Goal: Task Accomplishment & Management: Manage account settings

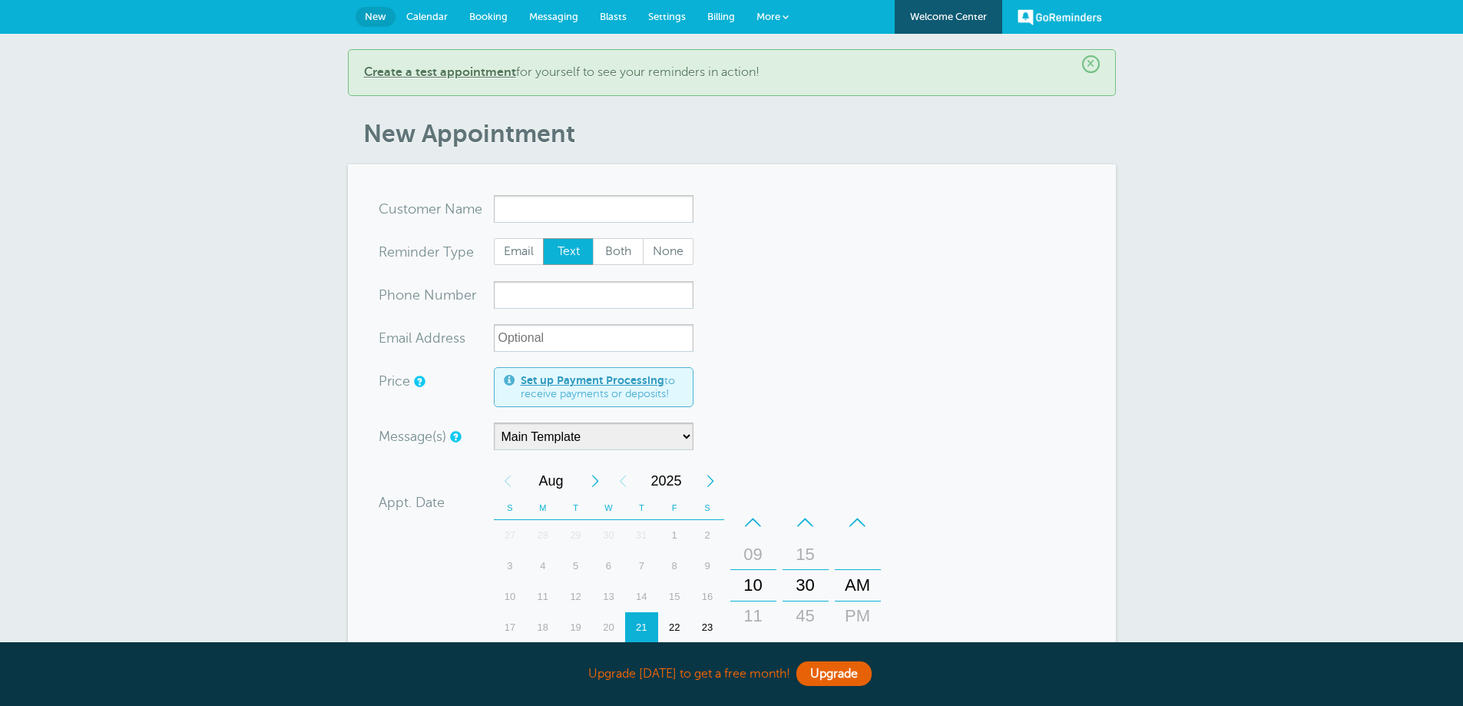
click at [941, 18] on link "Welcome Center" at bounding box center [949, 17] width 108 height 34
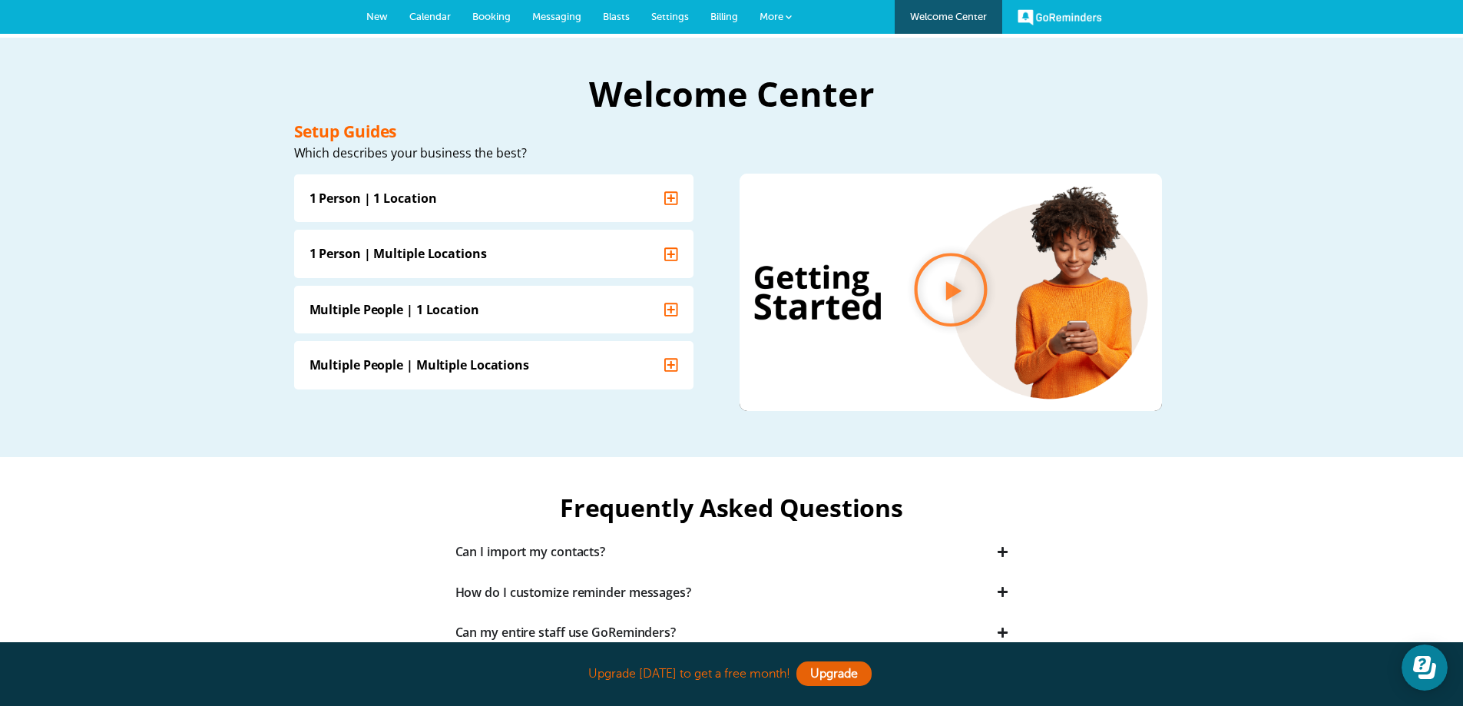
click at [1079, 21] on link "GoReminders" at bounding box center [1060, 17] width 84 height 34
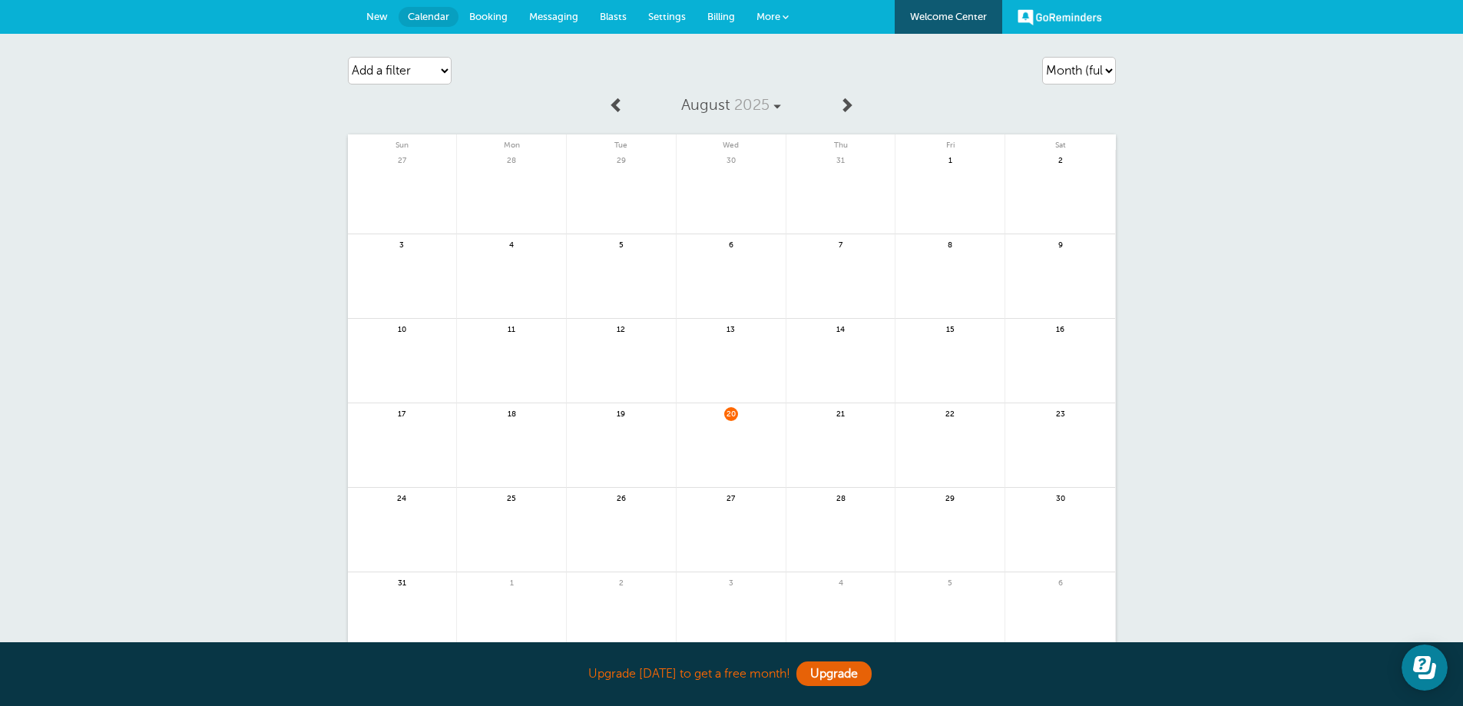
click at [378, 11] on span "New" at bounding box center [377, 17] width 22 height 12
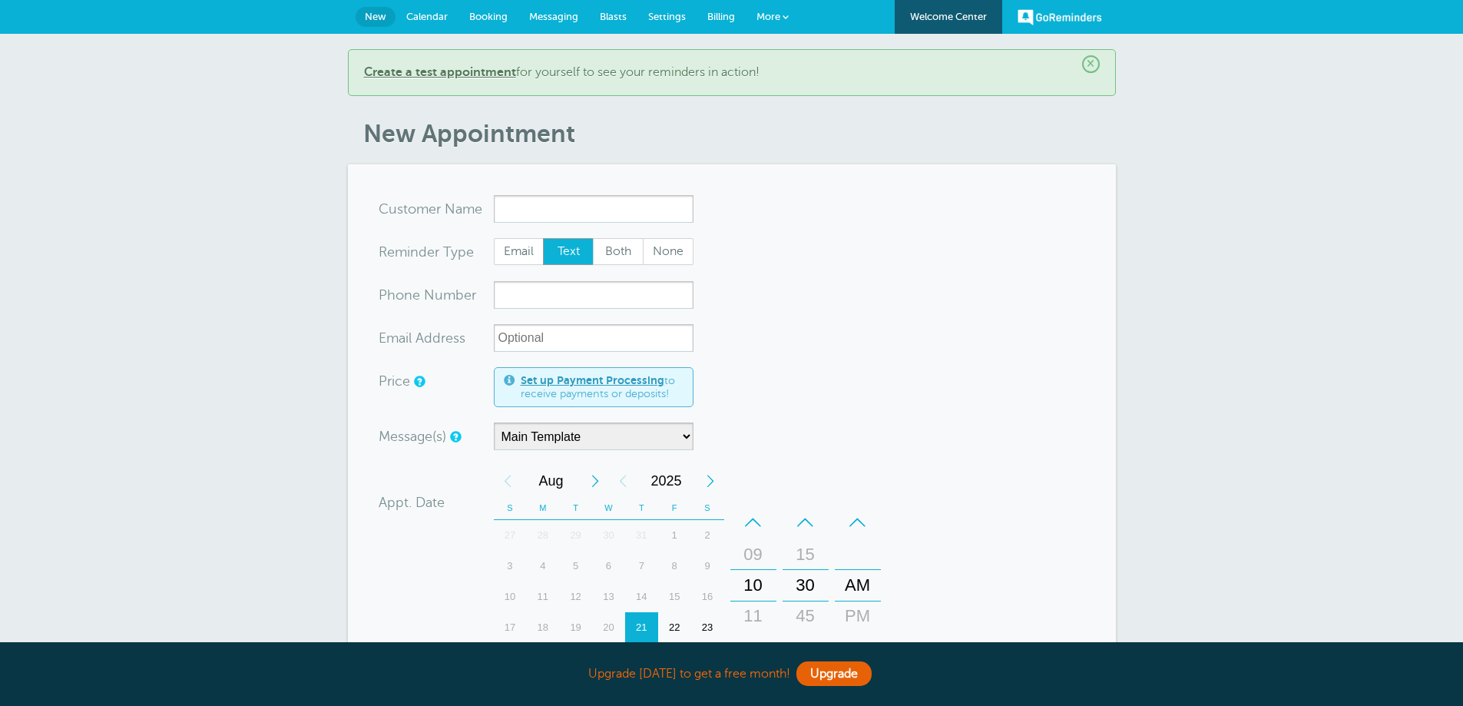
click at [421, 16] on span "Calendar" at bounding box center [426, 17] width 41 height 12
click at [415, 15] on span "Calendar" at bounding box center [426, 17] width 41 height 12
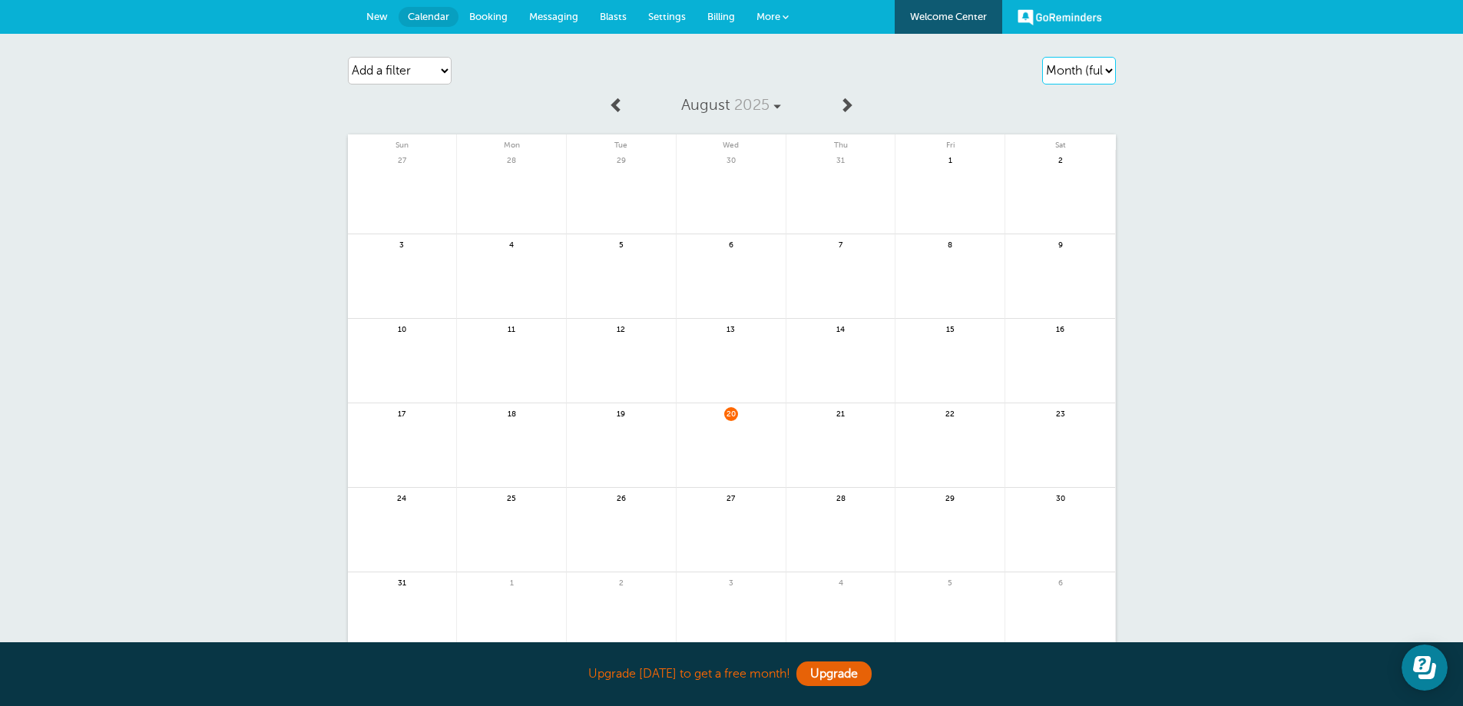
click at [1107, 73] on select "Agenda Day Week Month (full view) Month (condensed)" at bounding box center [1079, 71] width 74 height 28
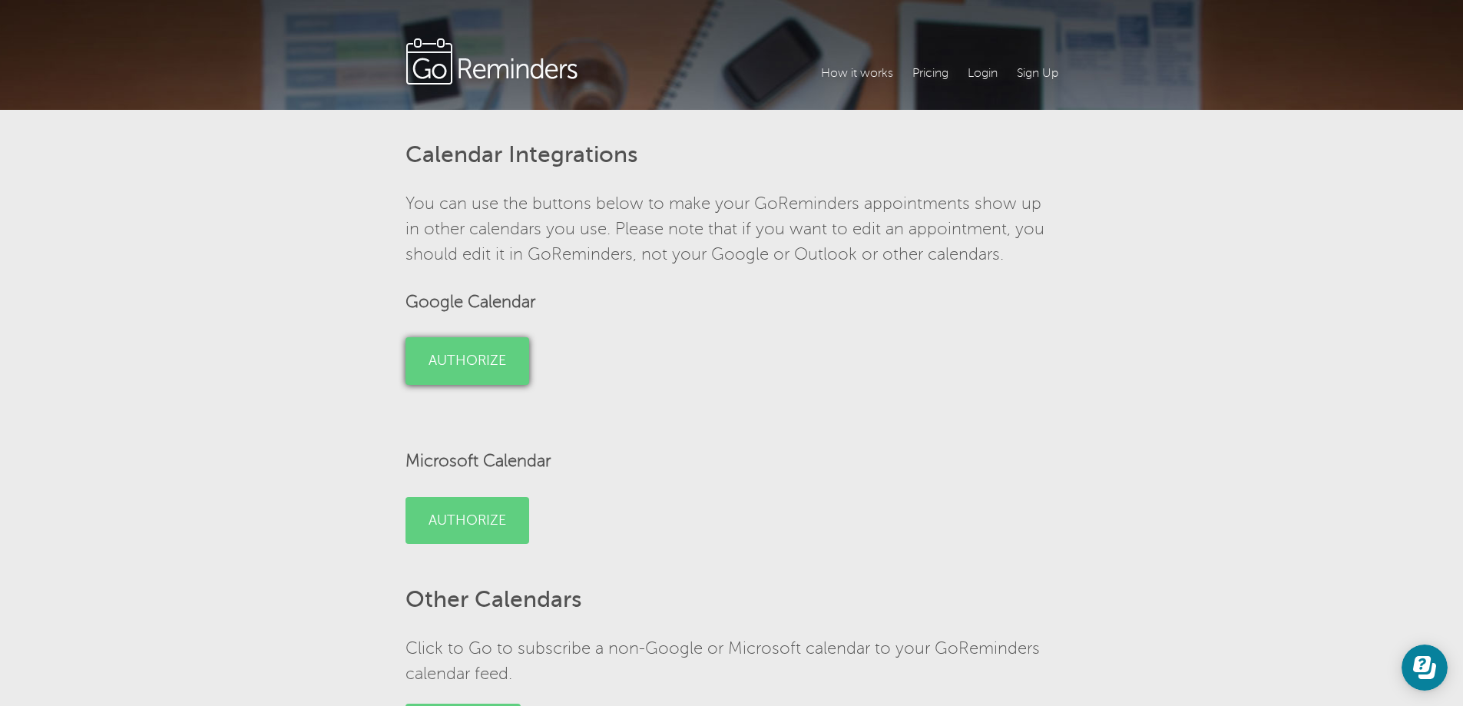
click at [432, 355] on link "Authorize" at bounding box center [467, 361] width 124 height 48
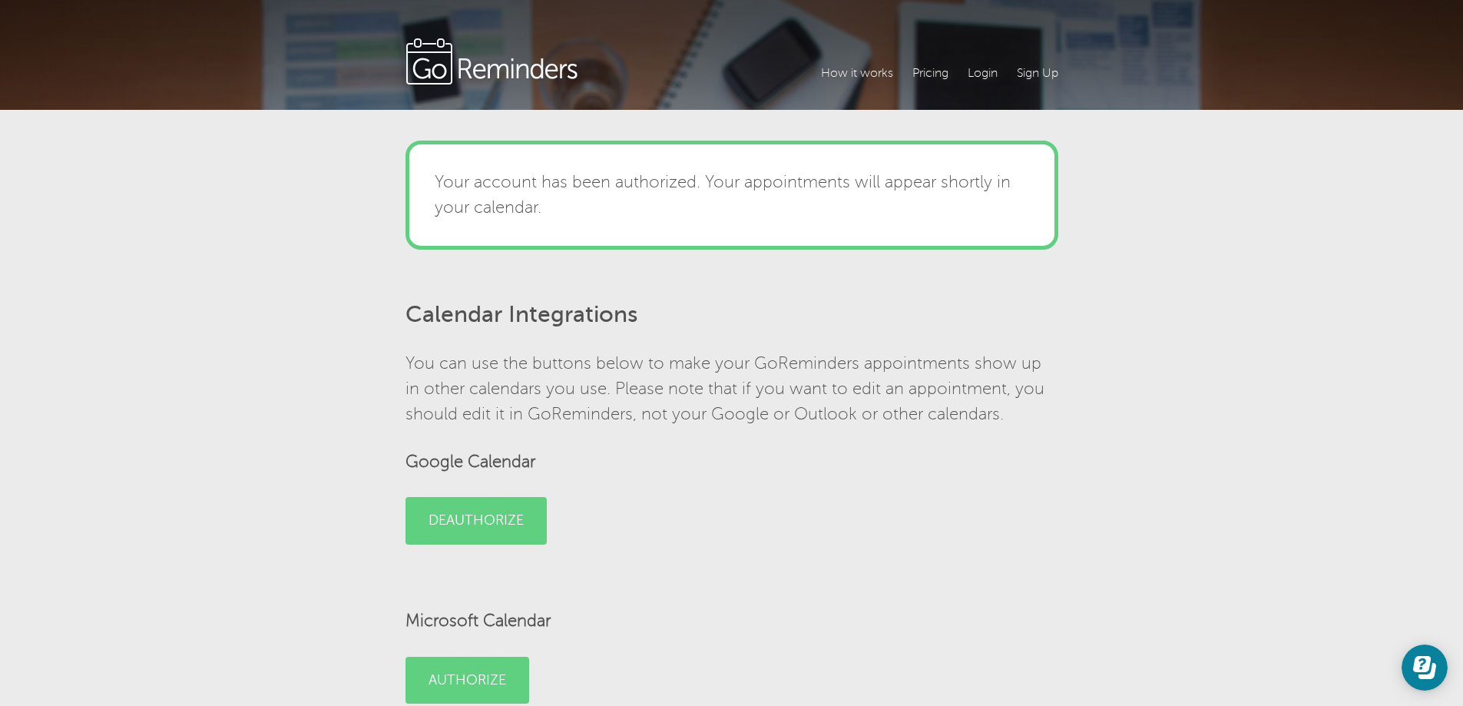
click at [436, 70] on link at bounding box center [492, 62] width 174 height 49
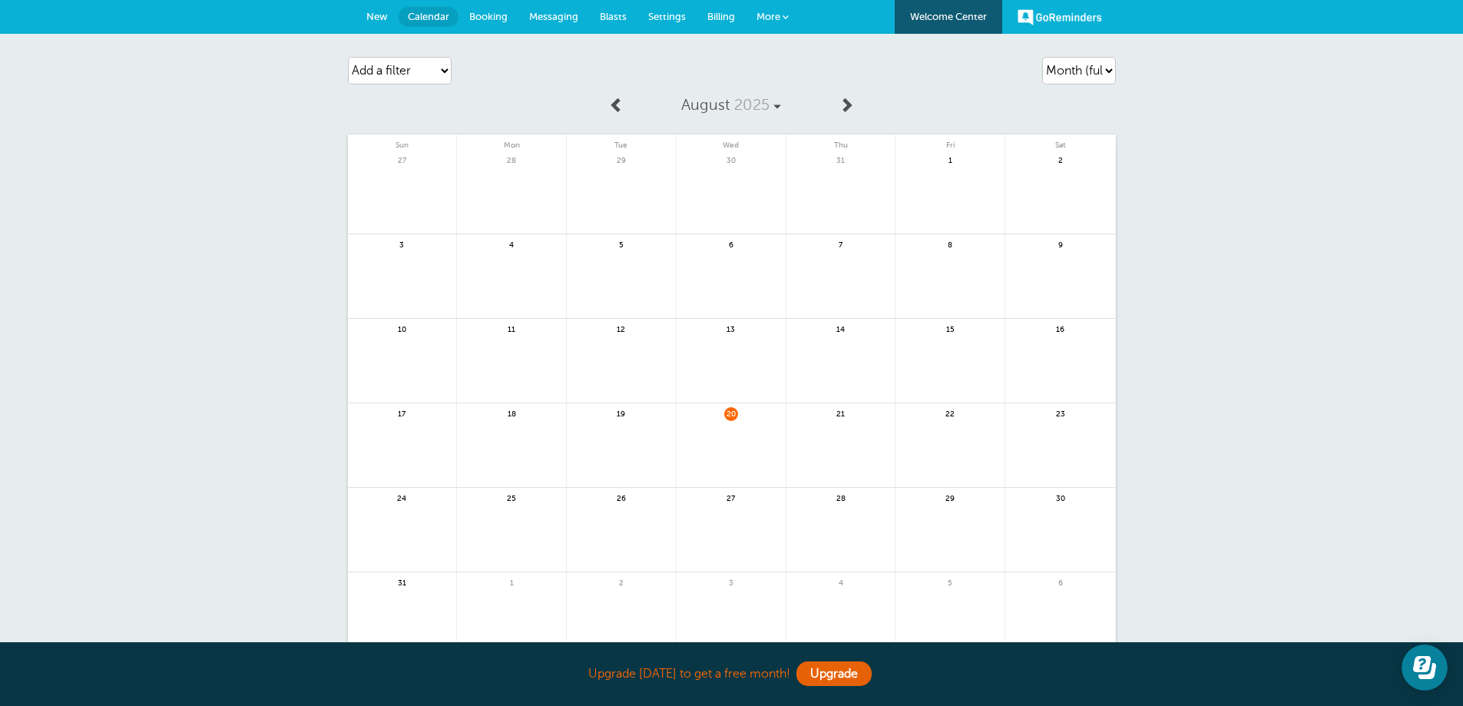
click at [667, 18] on span "Settings" at bounding box center [667, 17] width 38 height 12
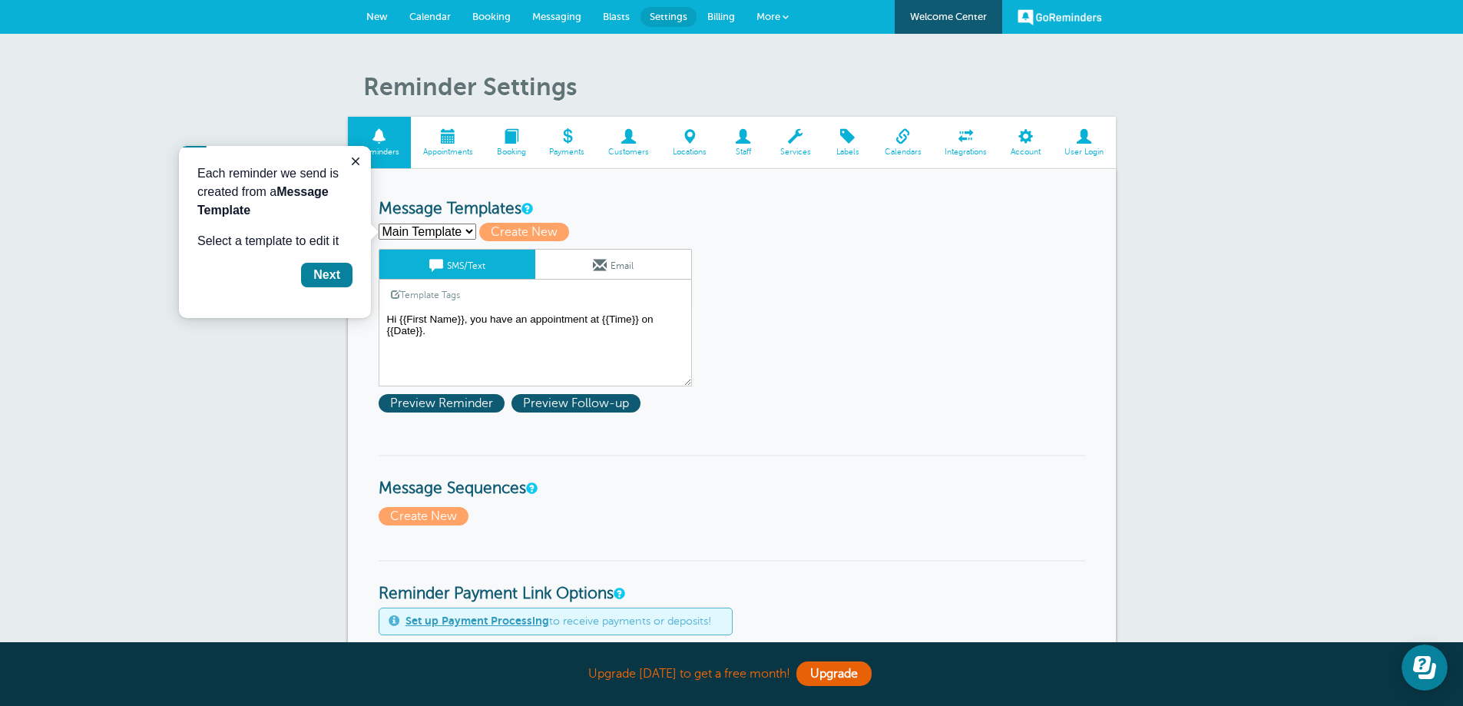
click at [740, 147] on span "Staff" at bounding box center [743, 151] width 35 height 9
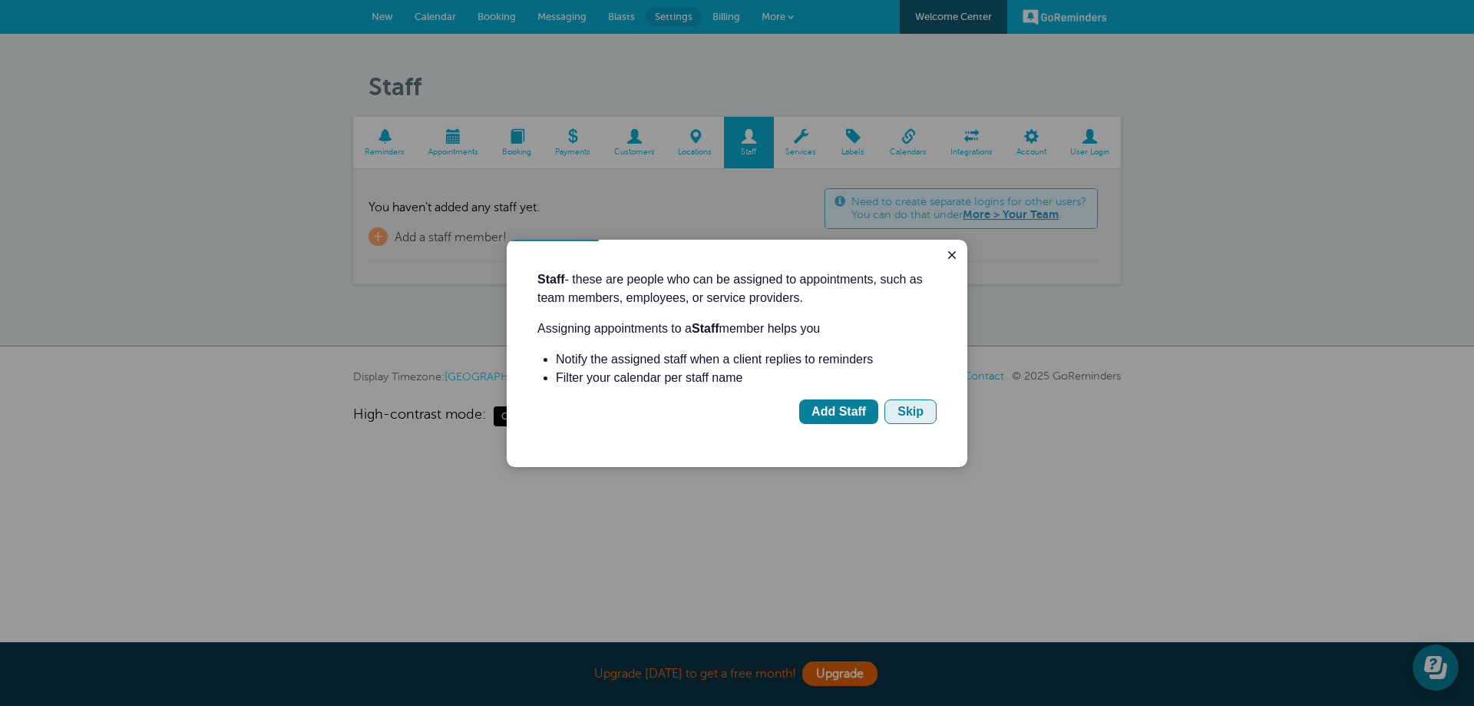
click at [905, 403] on div "Skip" at bounding box center [911, 411] width 26 height 18
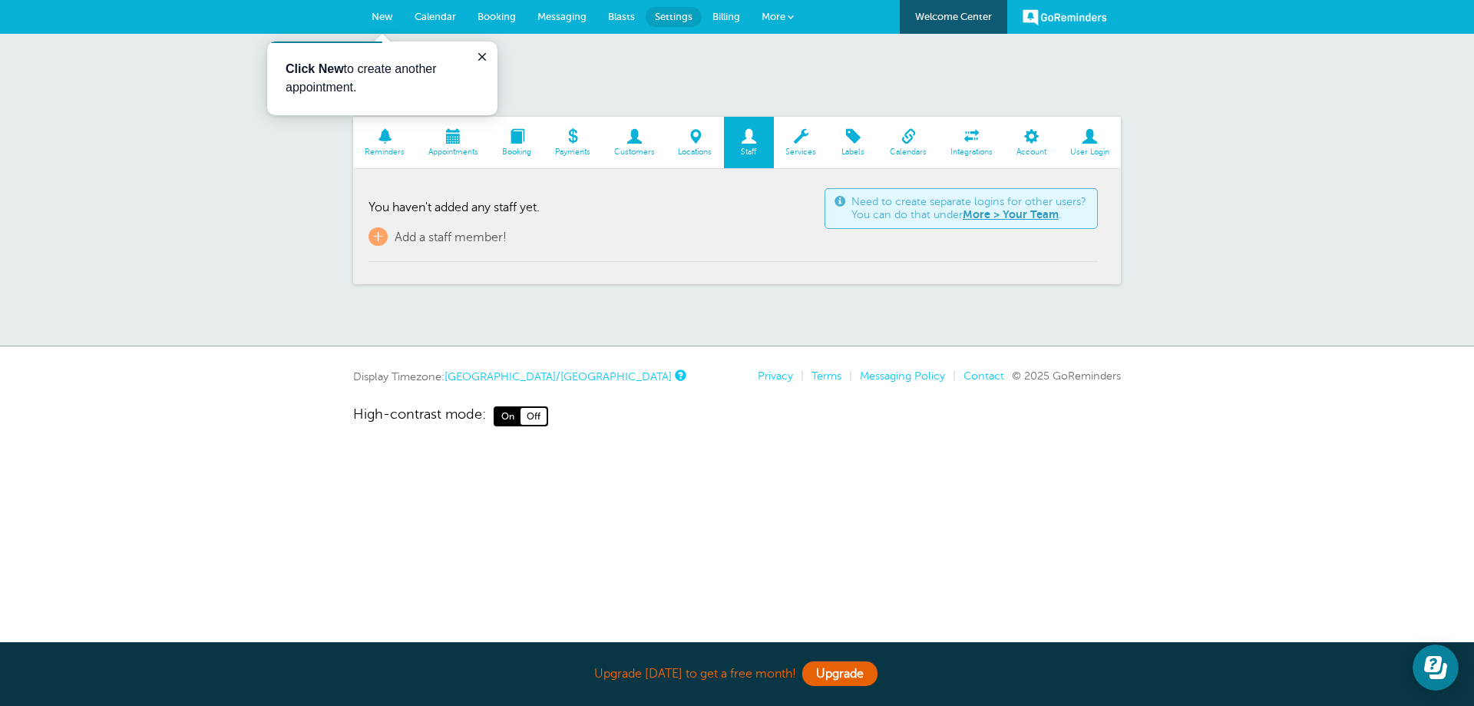
click at [1105, 140] on span at bounding box center [1089, 136] width 63 height 15
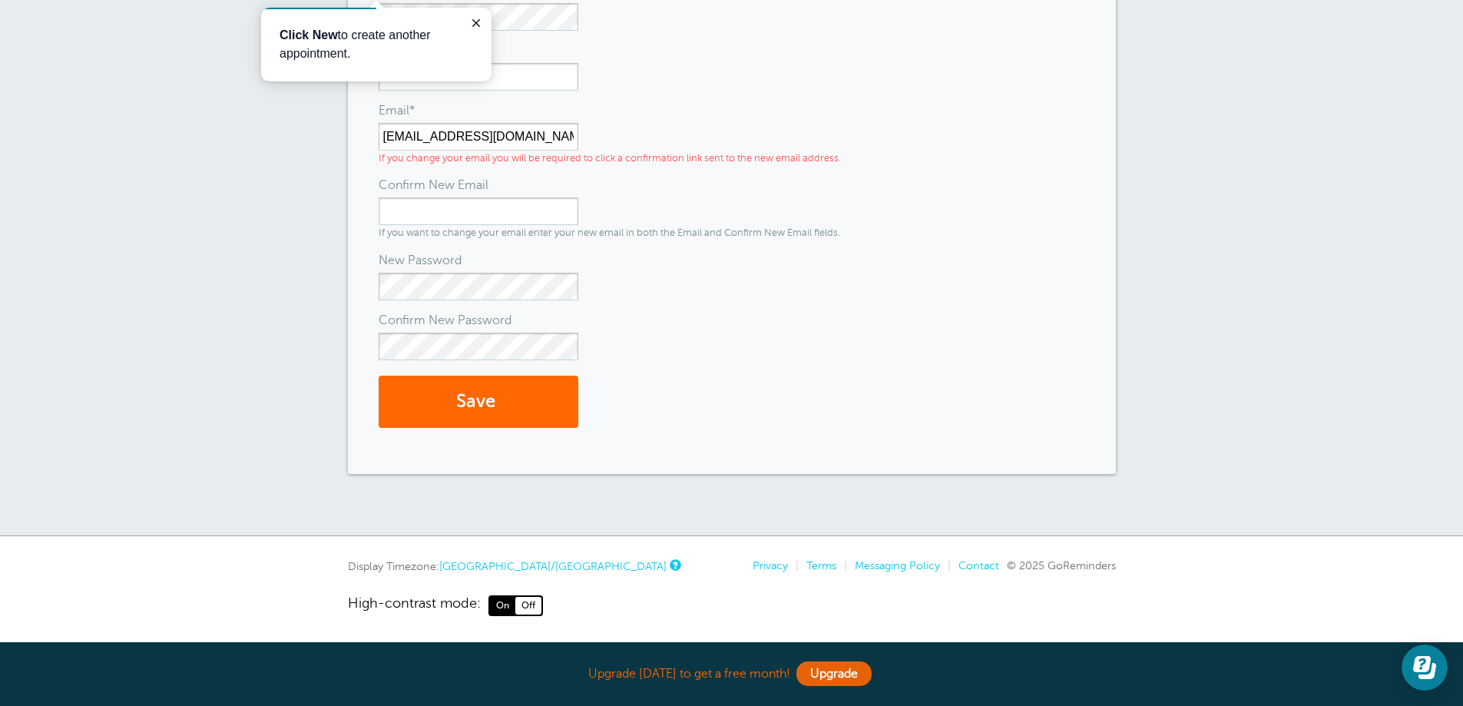
scroll to position [265, 0]
click at [482, 22] on button "Close guide" at bounding box center [476, 23] width 18 height 18
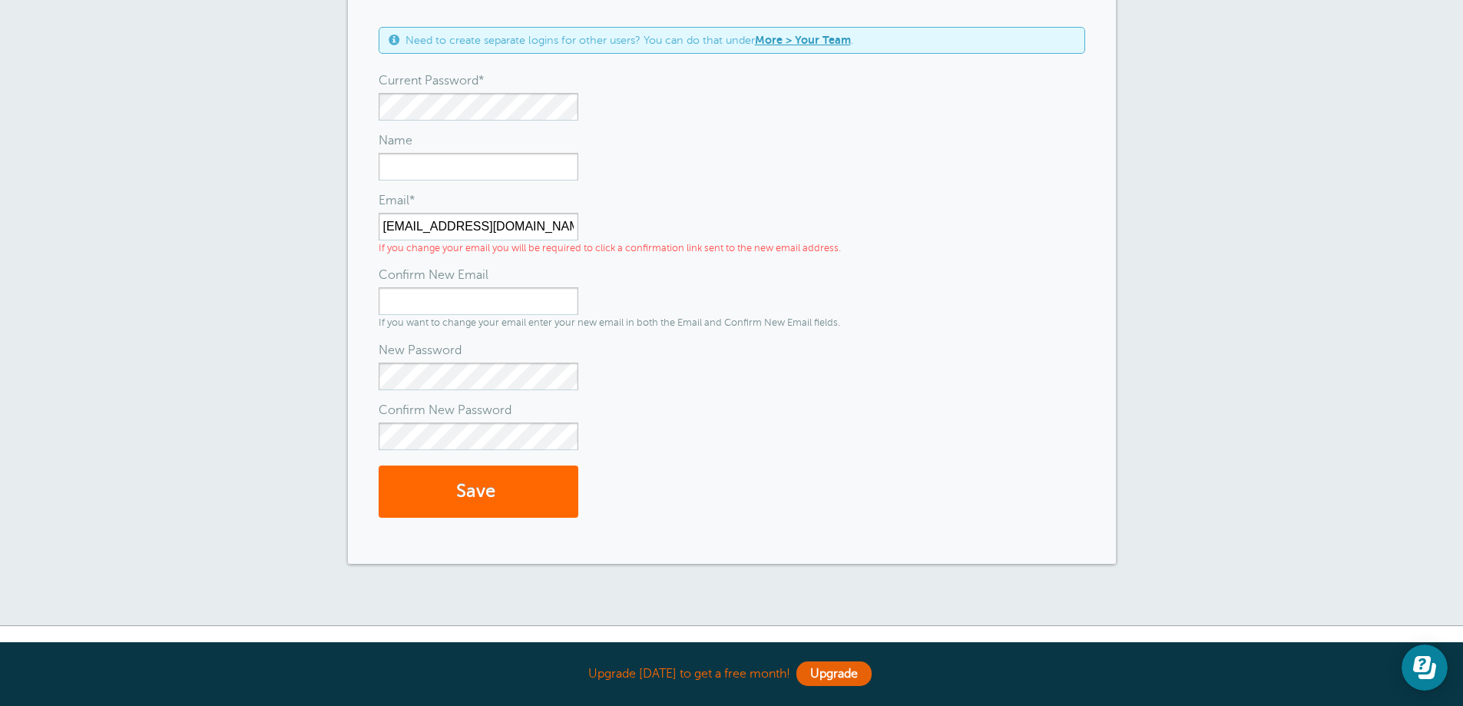
scroll to position [35, 0]
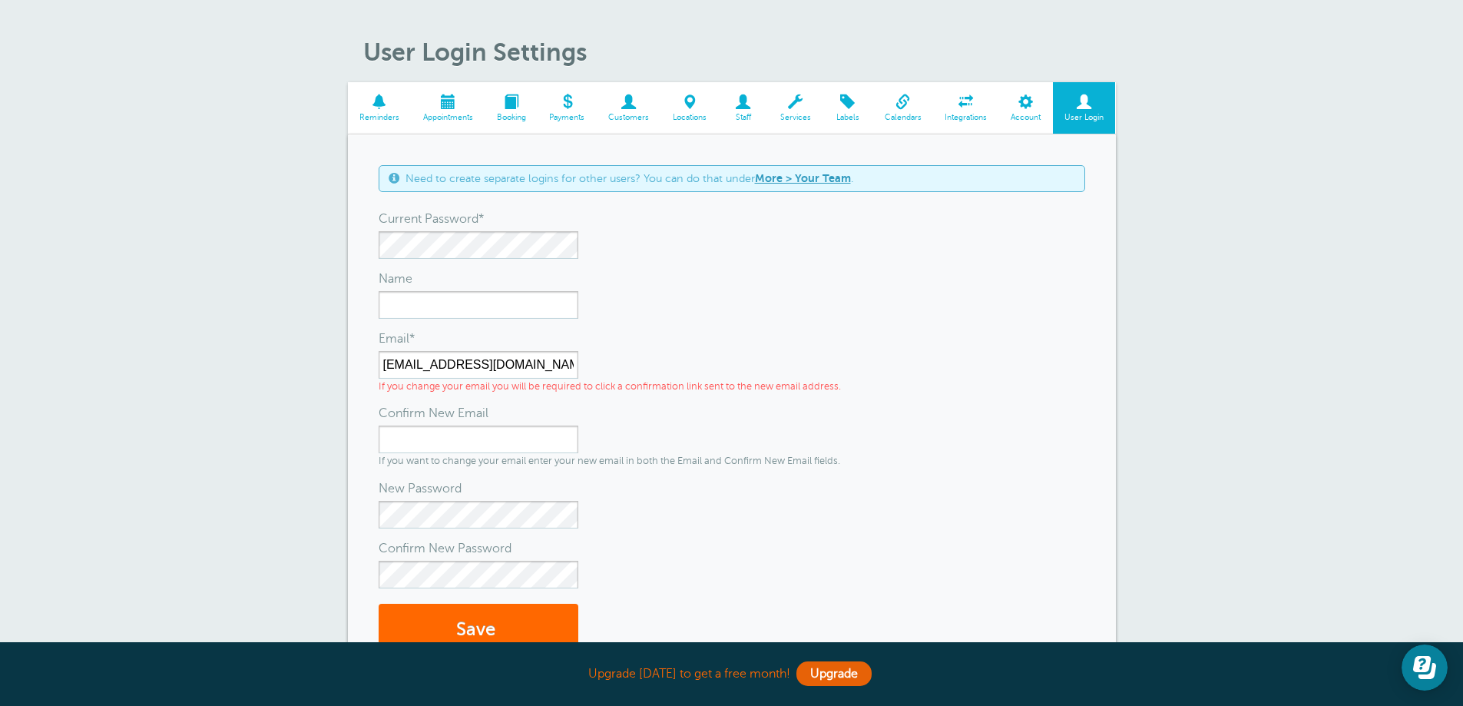
click at [1021, 81] on article "User Login Settings Reminders Appointments Booking Payments Customers Locations…" at bounding box center [732, 370] width 768 height 664
click at [1026, 96] on span at bounding box center [1026, 101] width 54 height 15
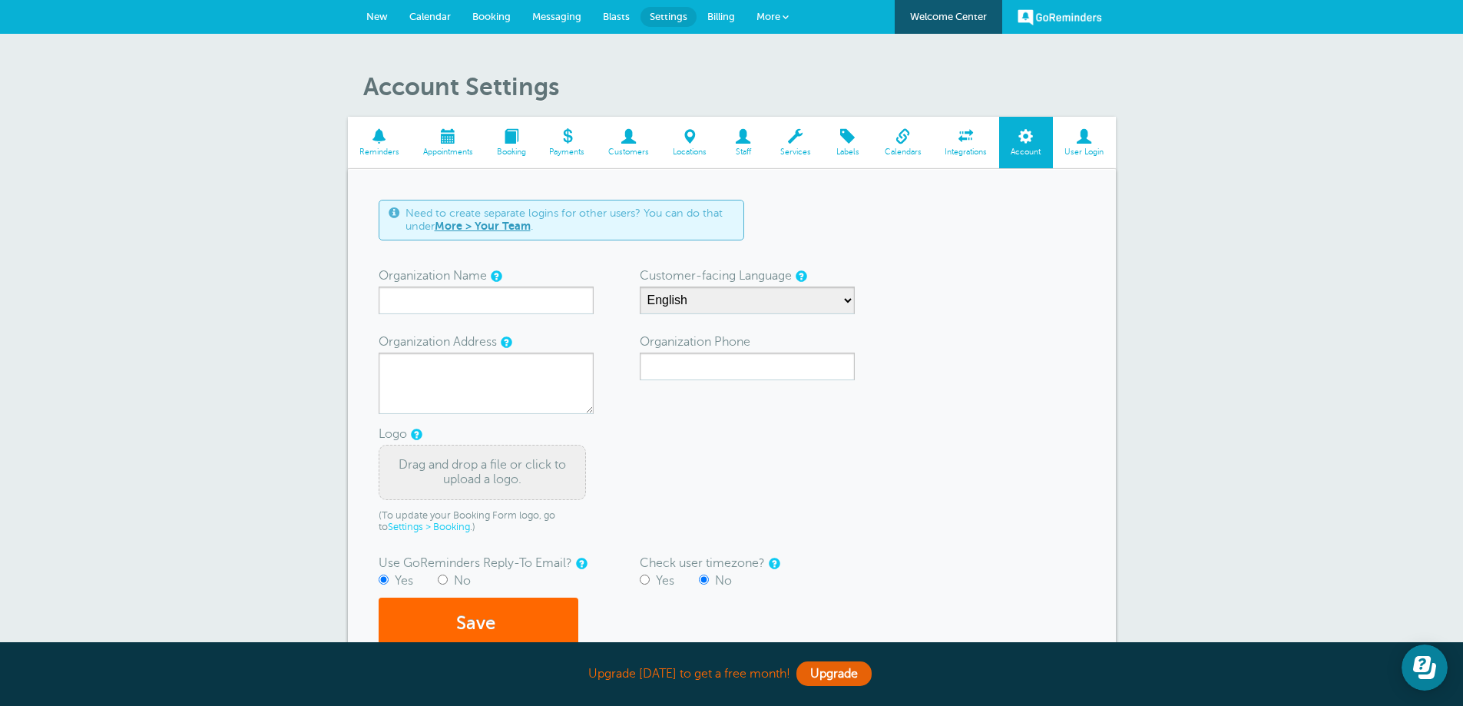
click at [769, 17] on span "More" at bounding box center [768, 17] width 24 height 12
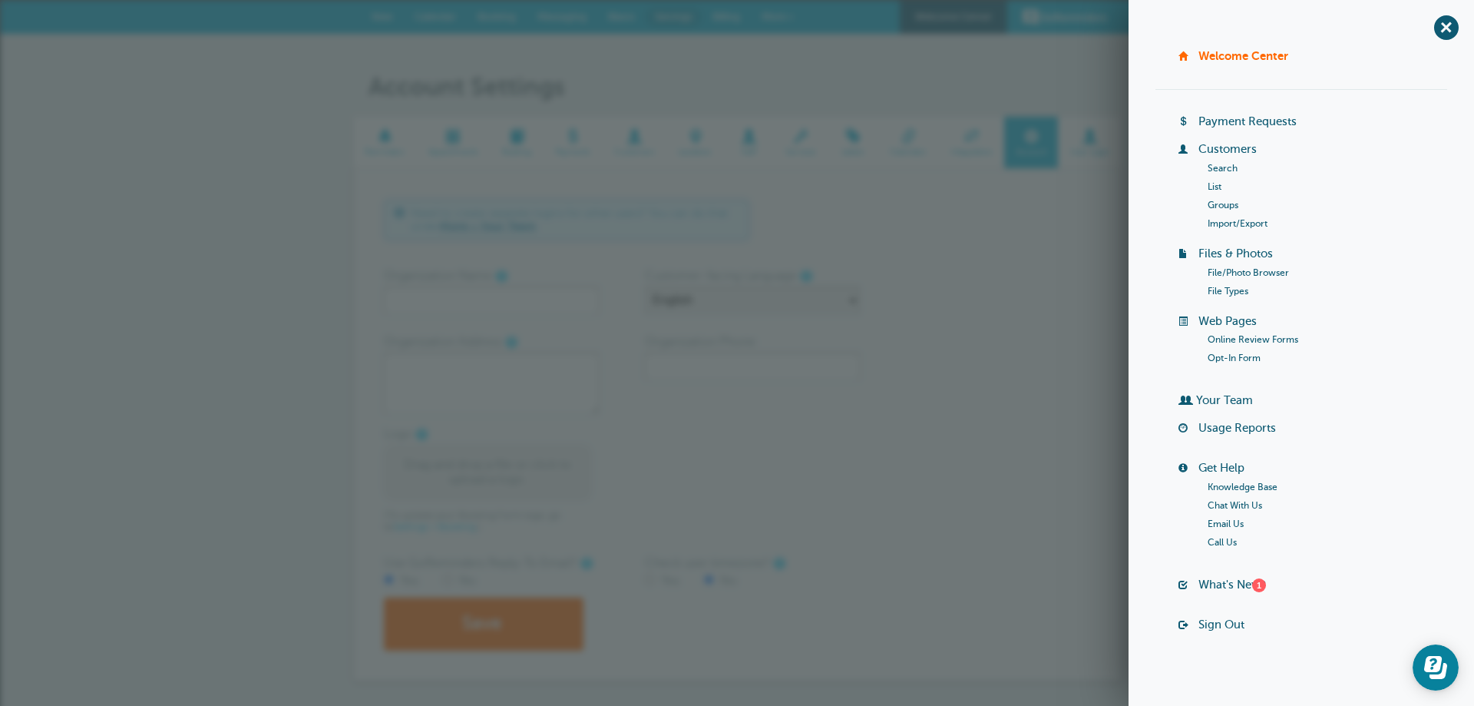
click at [1459, 61] on div "+ Welcome Center Billing Payment Requests Customers Search List Groups Import/E…" at bounding box center [1302, 353] width 346 height 706
drag, startPoint x: 1431, startPoint y: 28, endPoint x: 1421, endPoint y: 37, distance: 13.6
click at [1431, 28] on span "+" at bounding box center [1446, 27] width 35 height 35
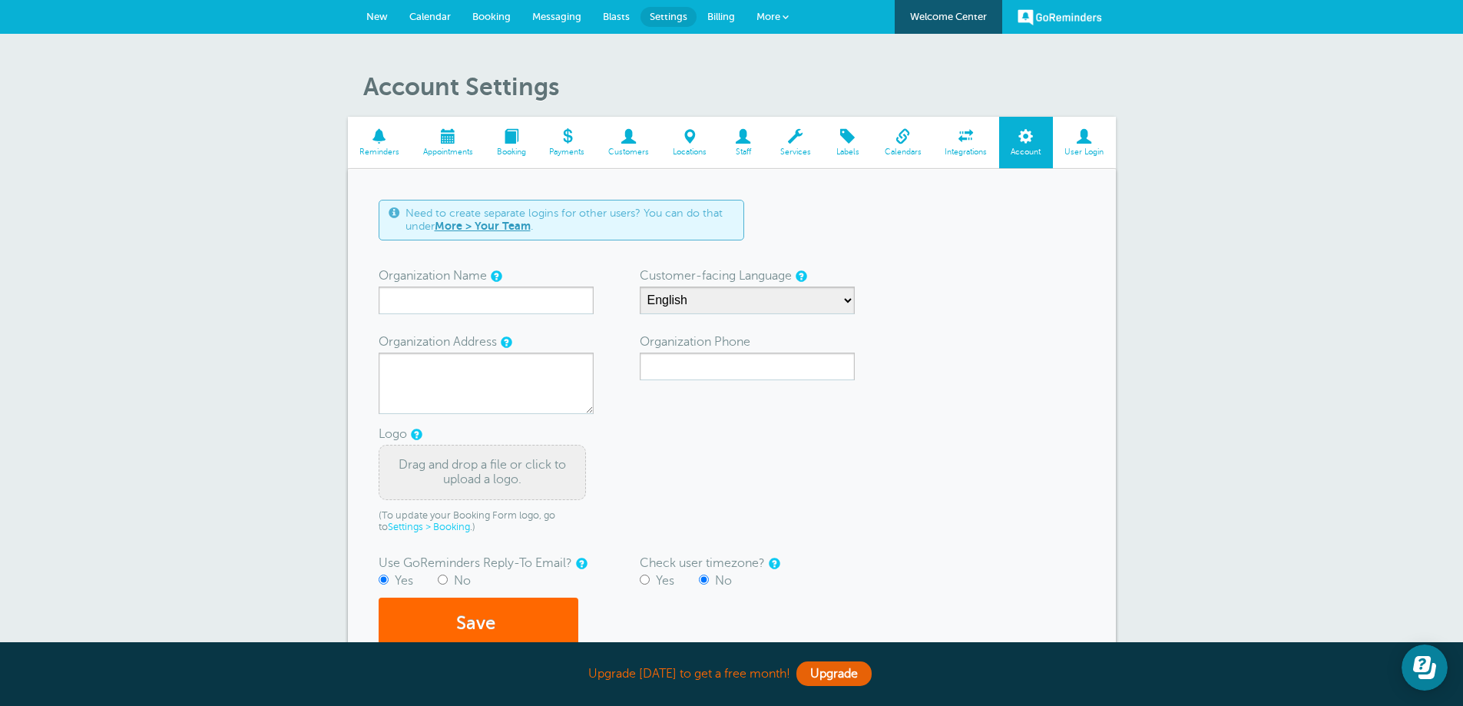
click at [1079, 143] on span at bounding box center [1084, 136] width 63 height 15
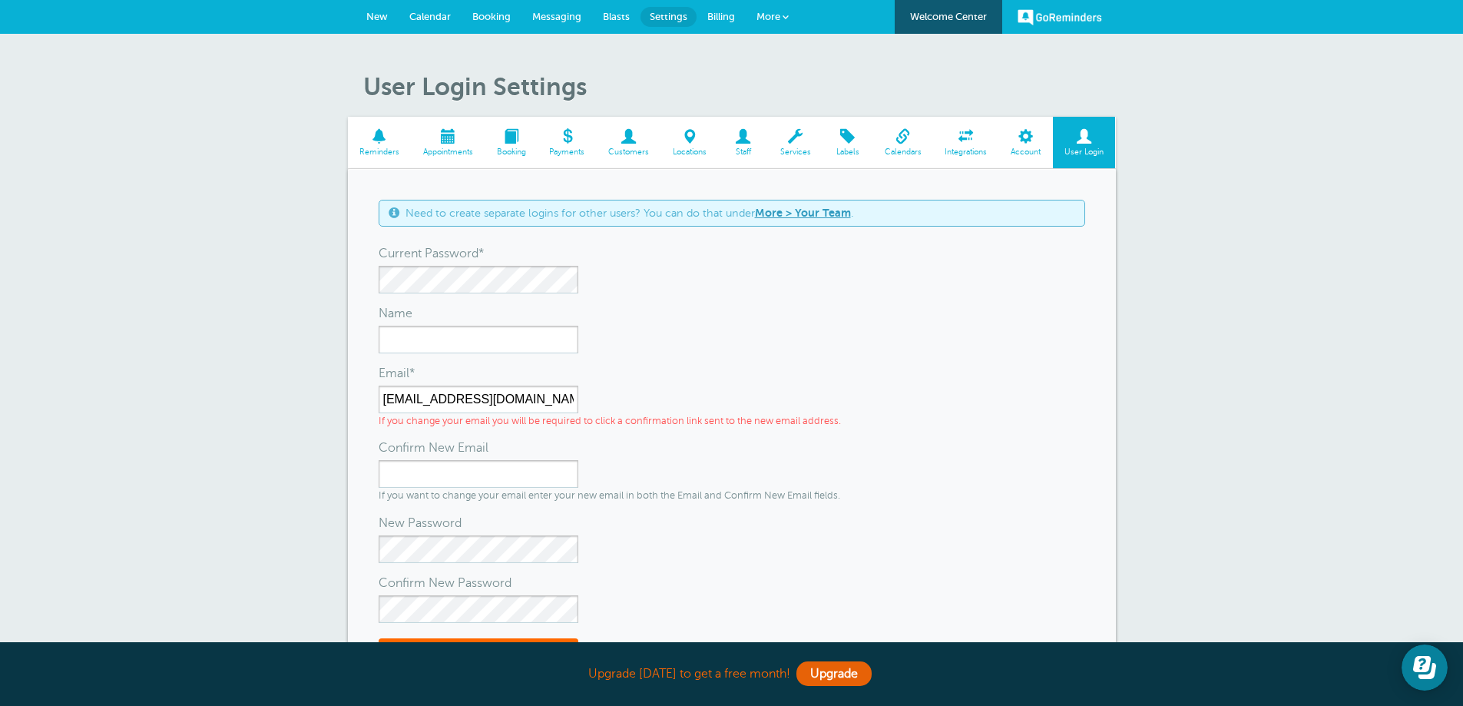
scroll to position [77, 0]
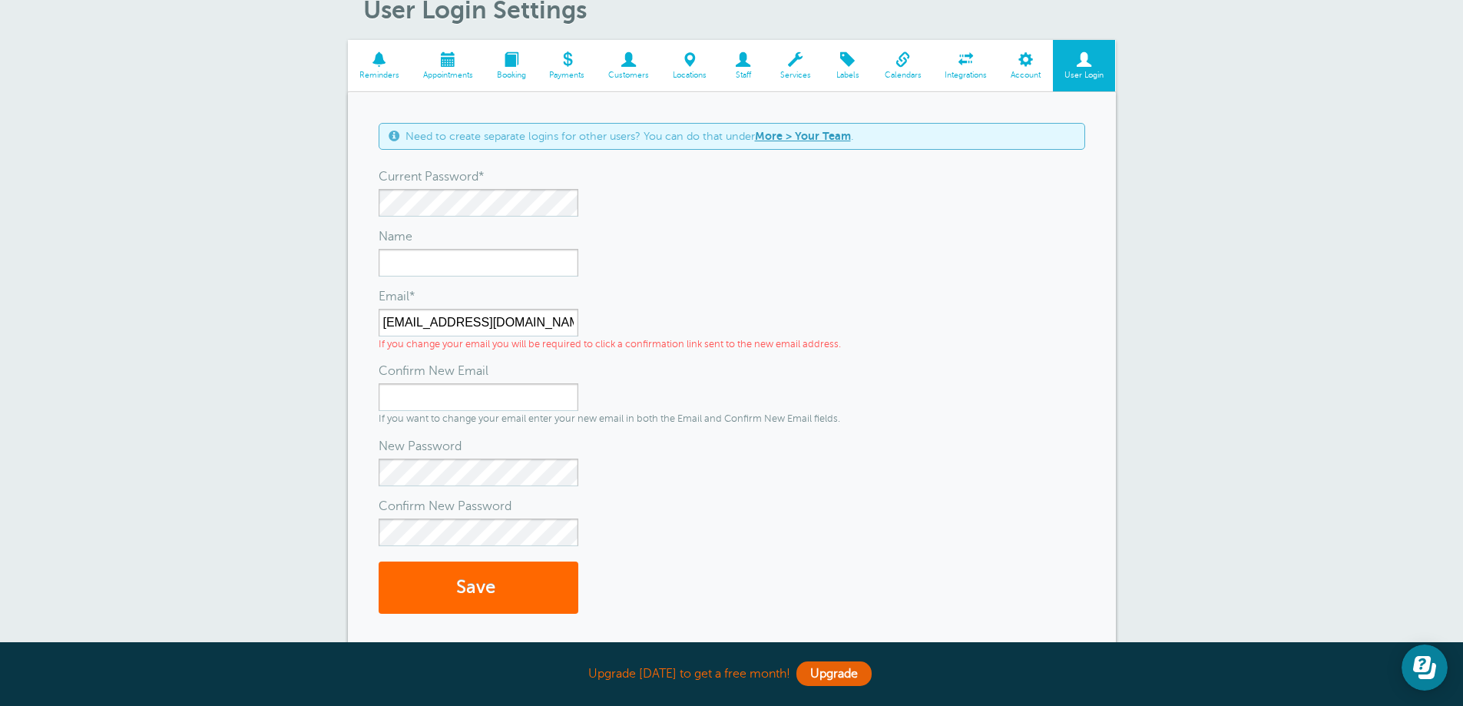
click at [792, 134] on link "More > Your Team" at bounding box center [803, 136] width 96 height 12
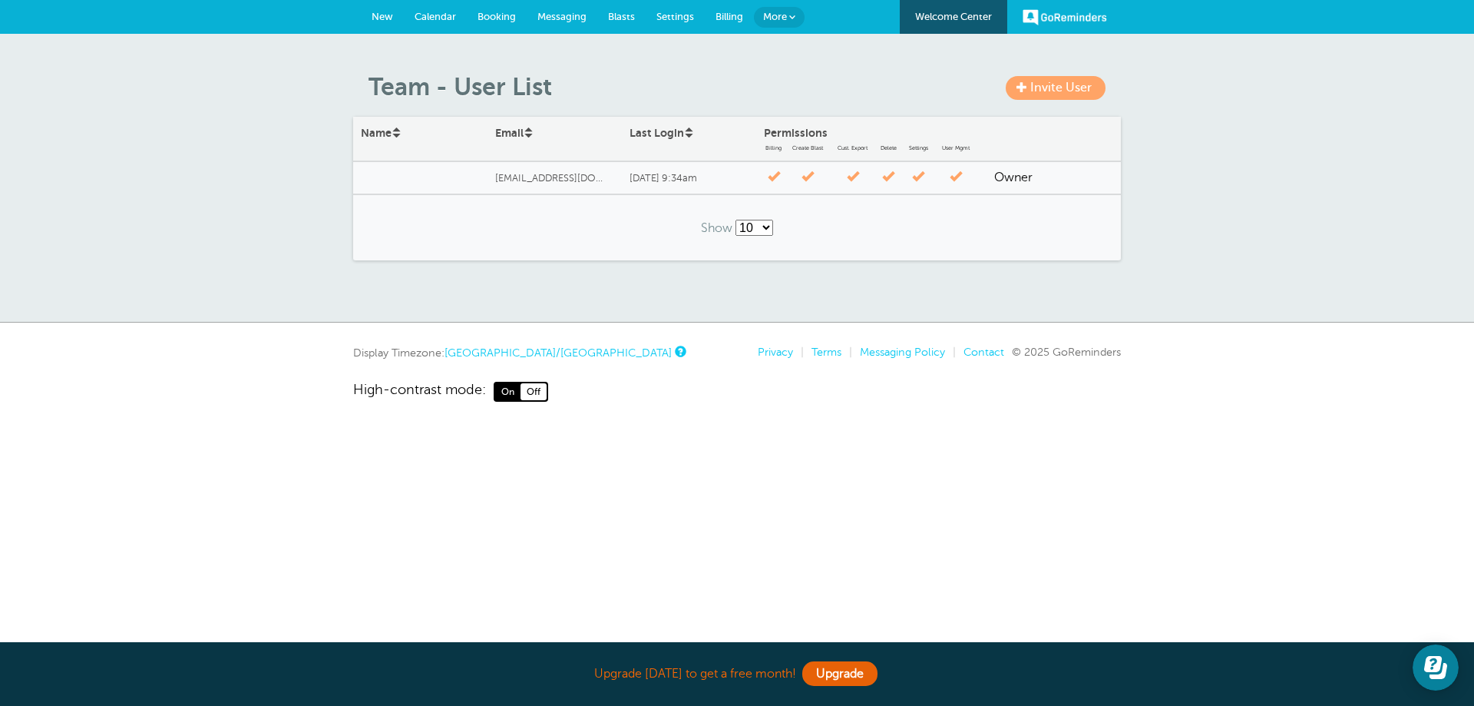
click at [759, 16] on link "More" at bounding box center [779, 17] width 51 height 21
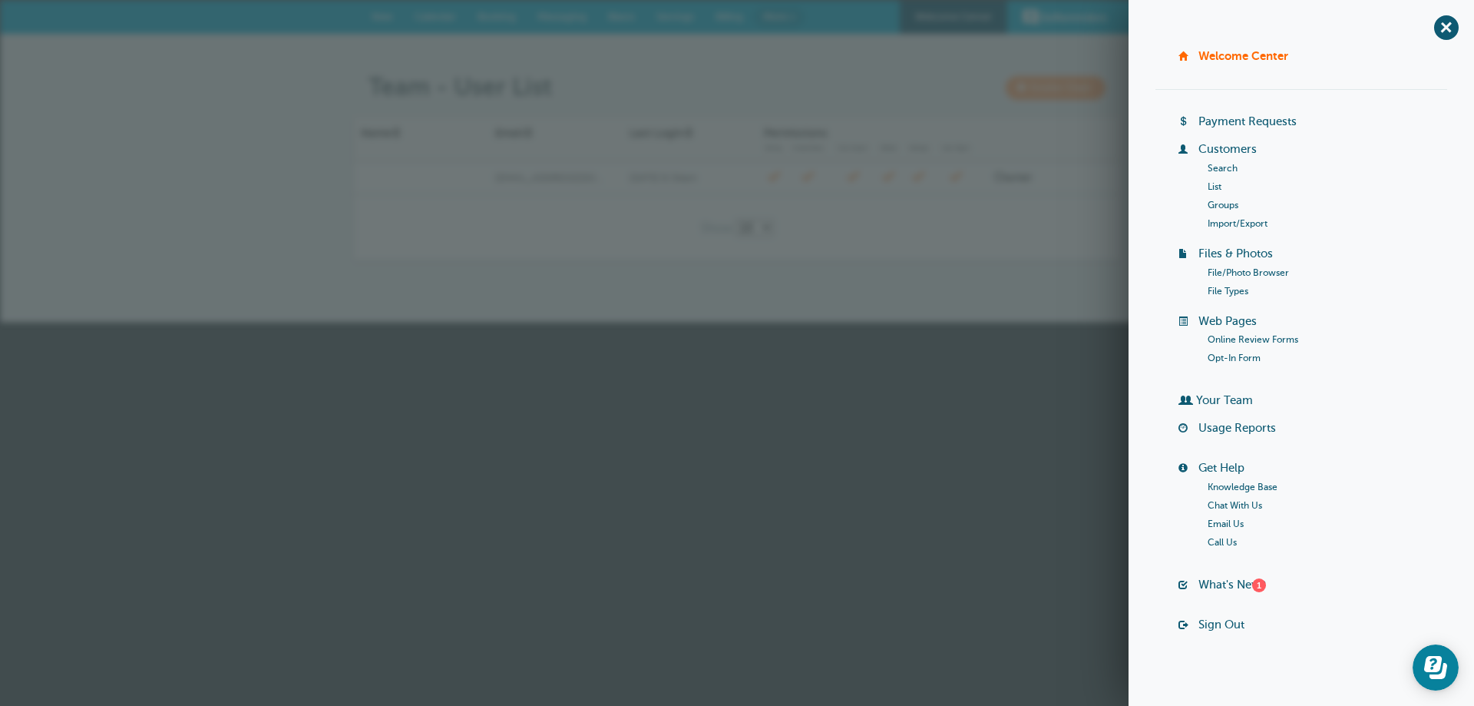
click at [1214, 401] on link "Your Team" at bounding box center [1224, 400] width 57 height 12
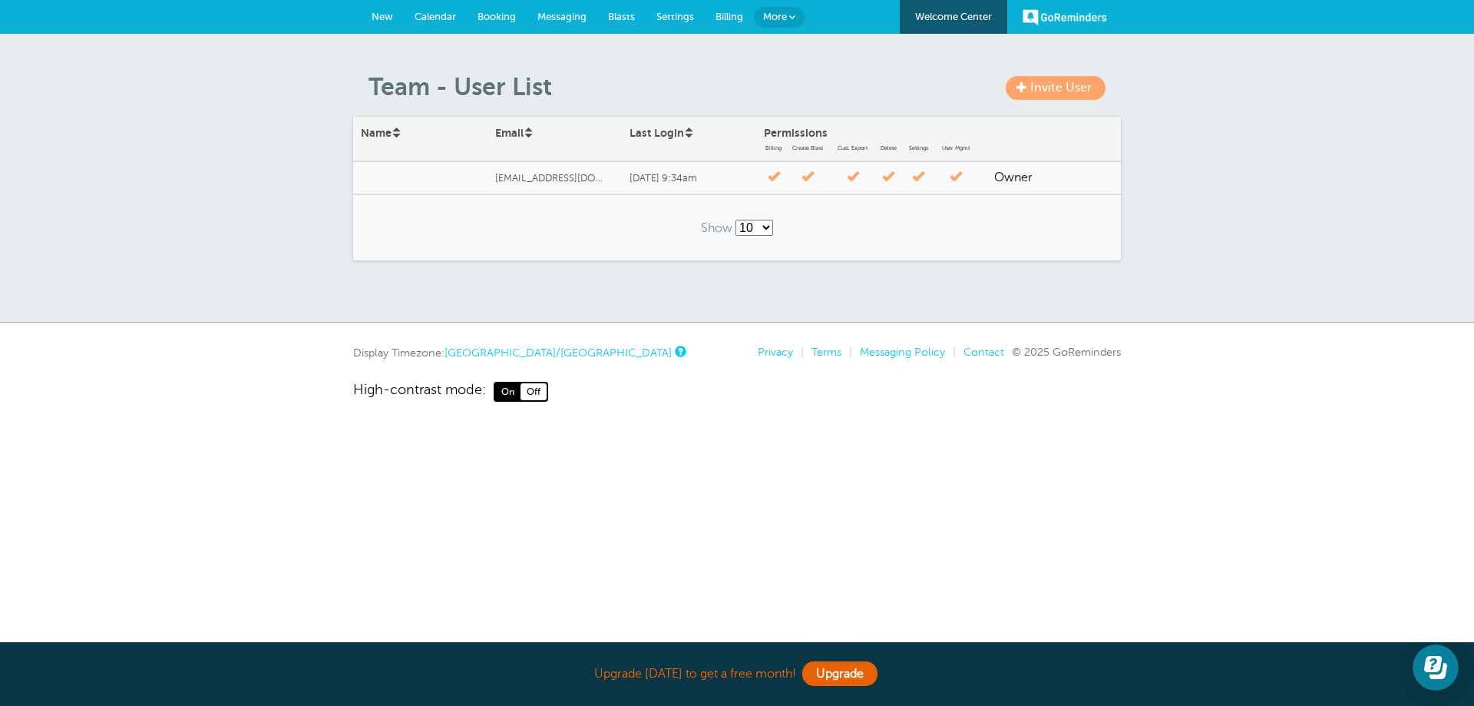
click at [738, 5] on link "Billing" at bounding box center [729, 17] width 49 height 34
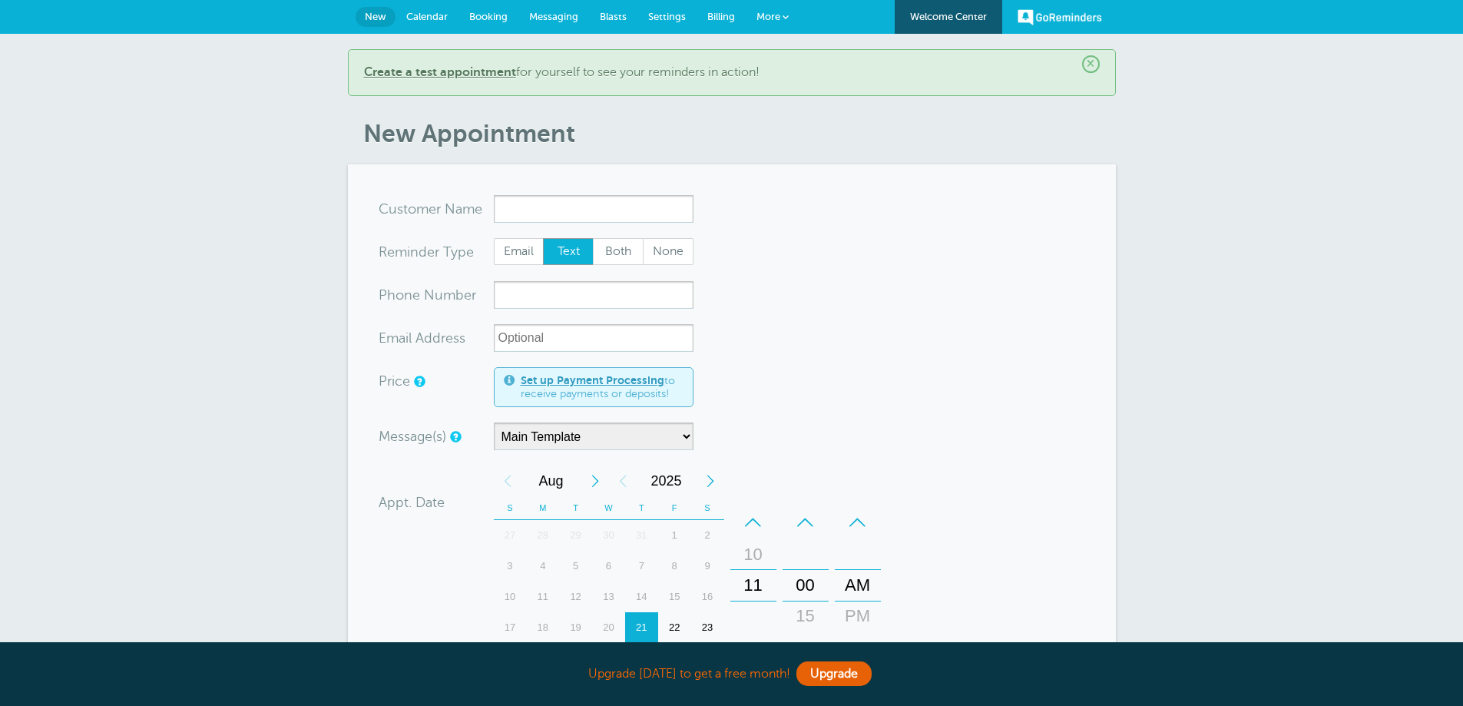
click at [728, 16] on span "Billing" at bounding box center [721, 17] width 28 height 12
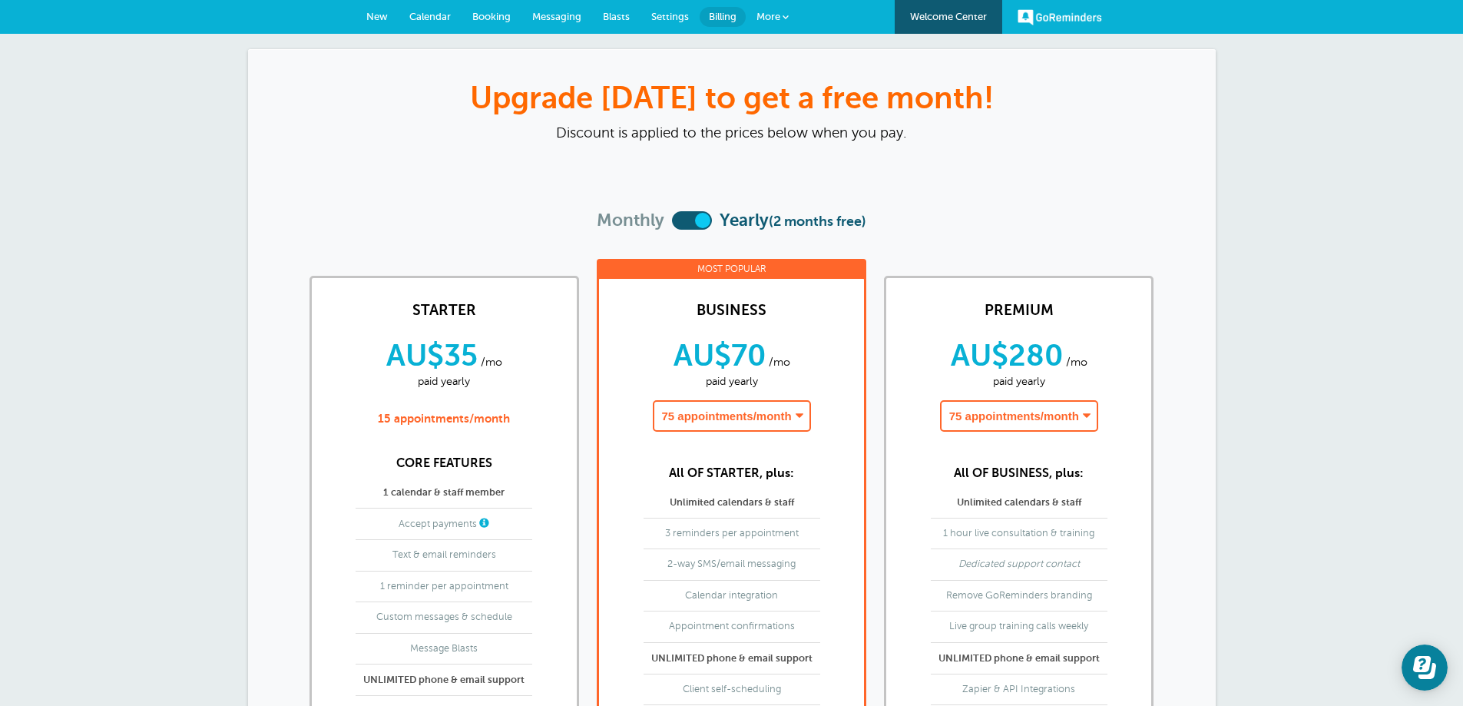
click at [781, 20] on link "More" at bounding box center [773, 17] width 54 height 35
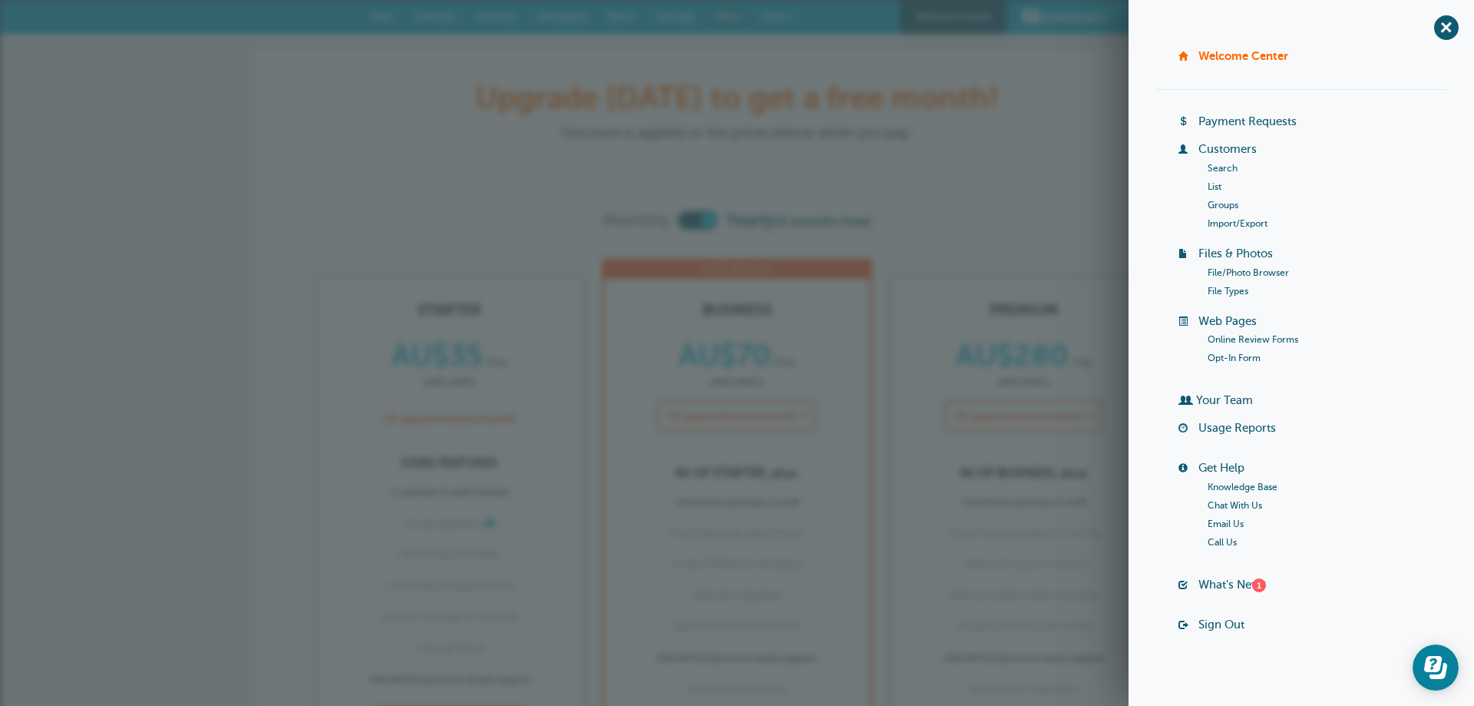
click at [993, 109] on h3 "Upgrade [DATE] to get a free month!" at bounding box center [737, 98] width 906 height 37
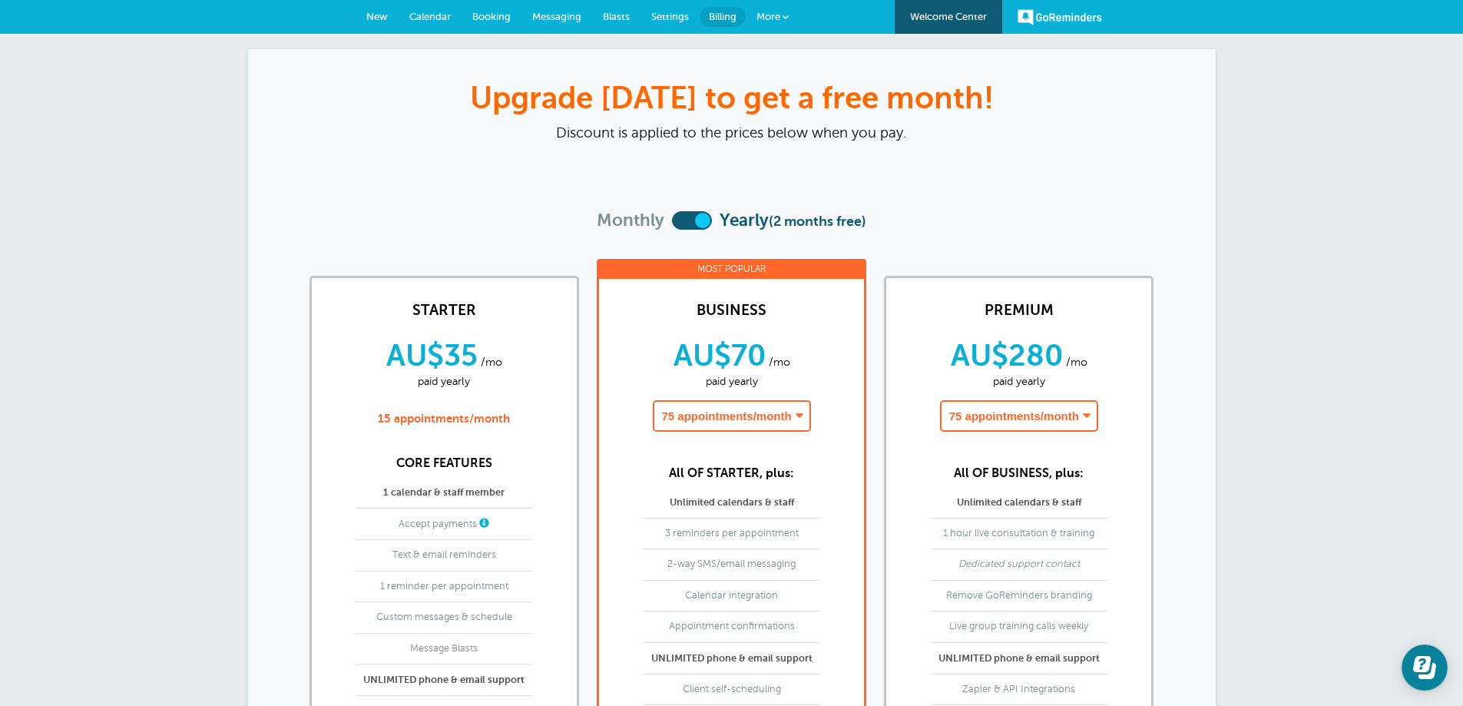
click at [668, 13] on span "Settings" at bounding box center [670, 17] width 38 height 12
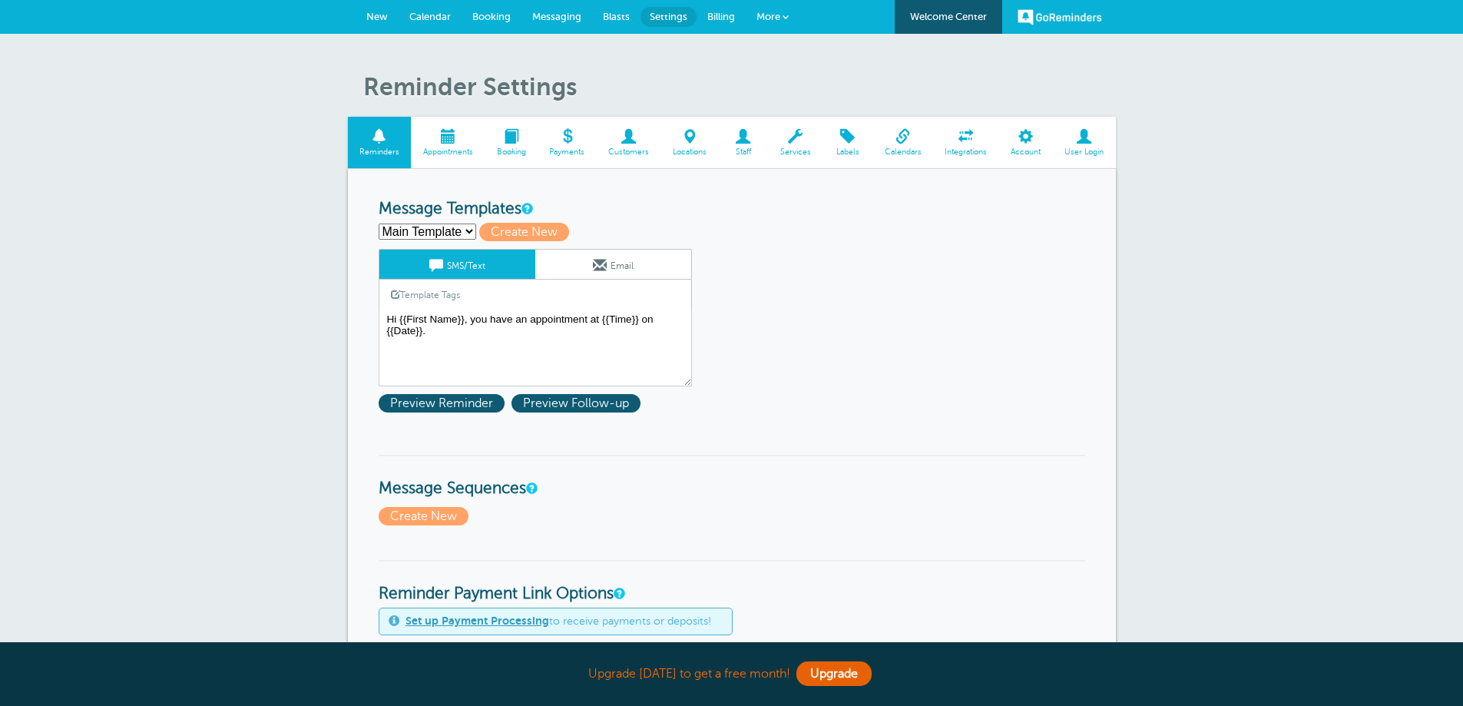
click at [1066, 127] on link "User Login" at bounding box center [1084, 142] width 63 height 51
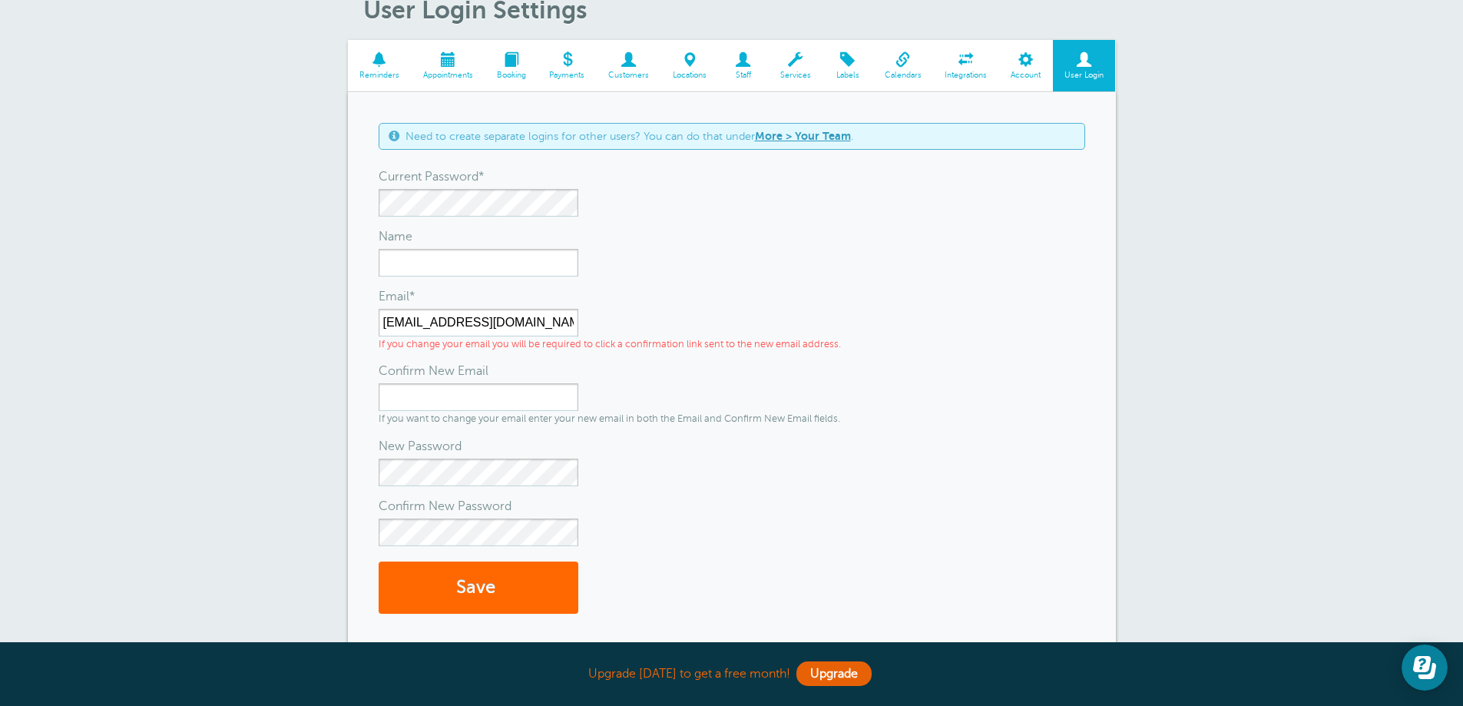
click at [564, 300] on div "Email*" at bounding box center [732, 296] width 707 height 25
drag, startPoint x: 571, startPoint y: 320, endPoint x: 151, endPoint y: 283, distance: 421.7
click at [151, 283] on div "User Login Settings Reminders Appointments Booking Payments Customers Locations…" at bounding box center [731, 339] width 1463 height 765
paste input "bookings.metweld@gmail.com"
type input "bookings.metweld@gmail.com"
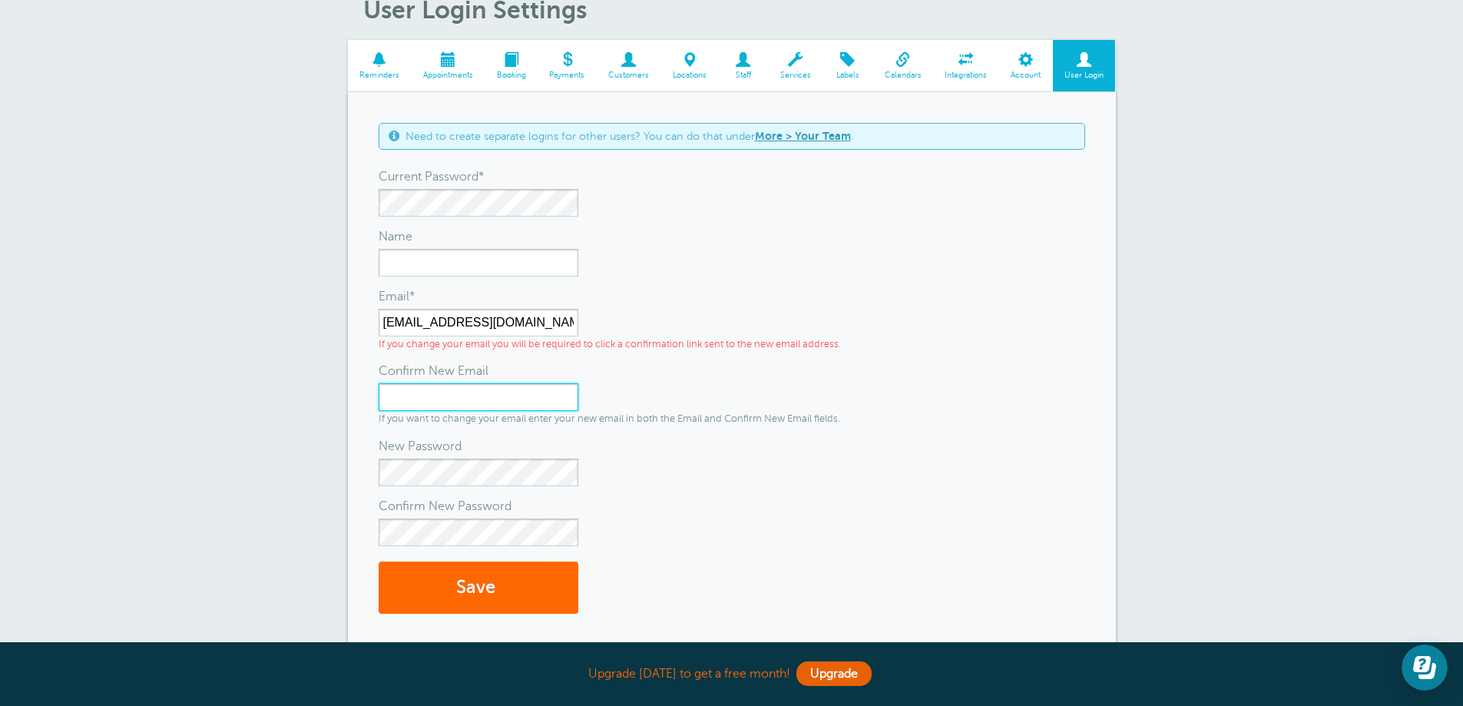
click at [474, 405] on input "Confirm New Email" at bounding box center [479, 397] width 200 height 28
paste input "bookings.metweld@gmail.com"
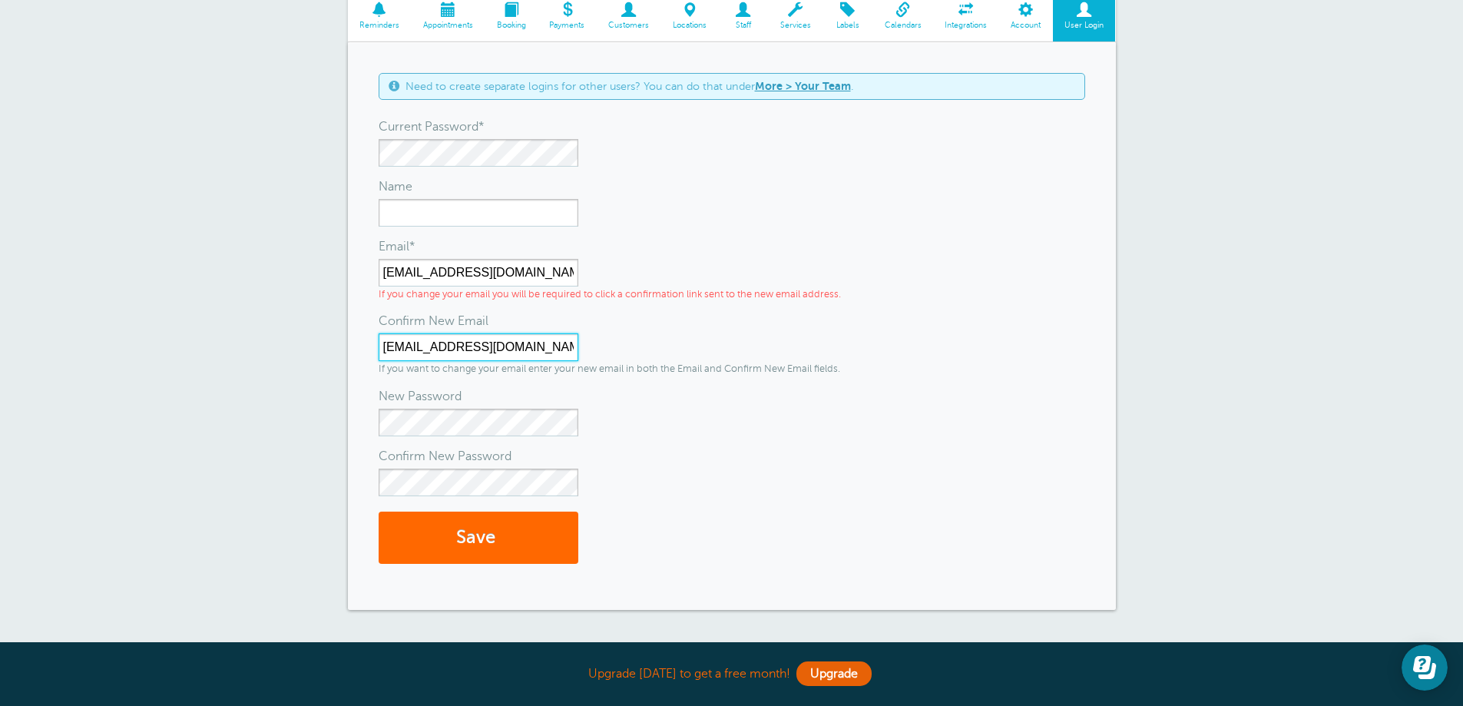
scroll to position [154, 0]
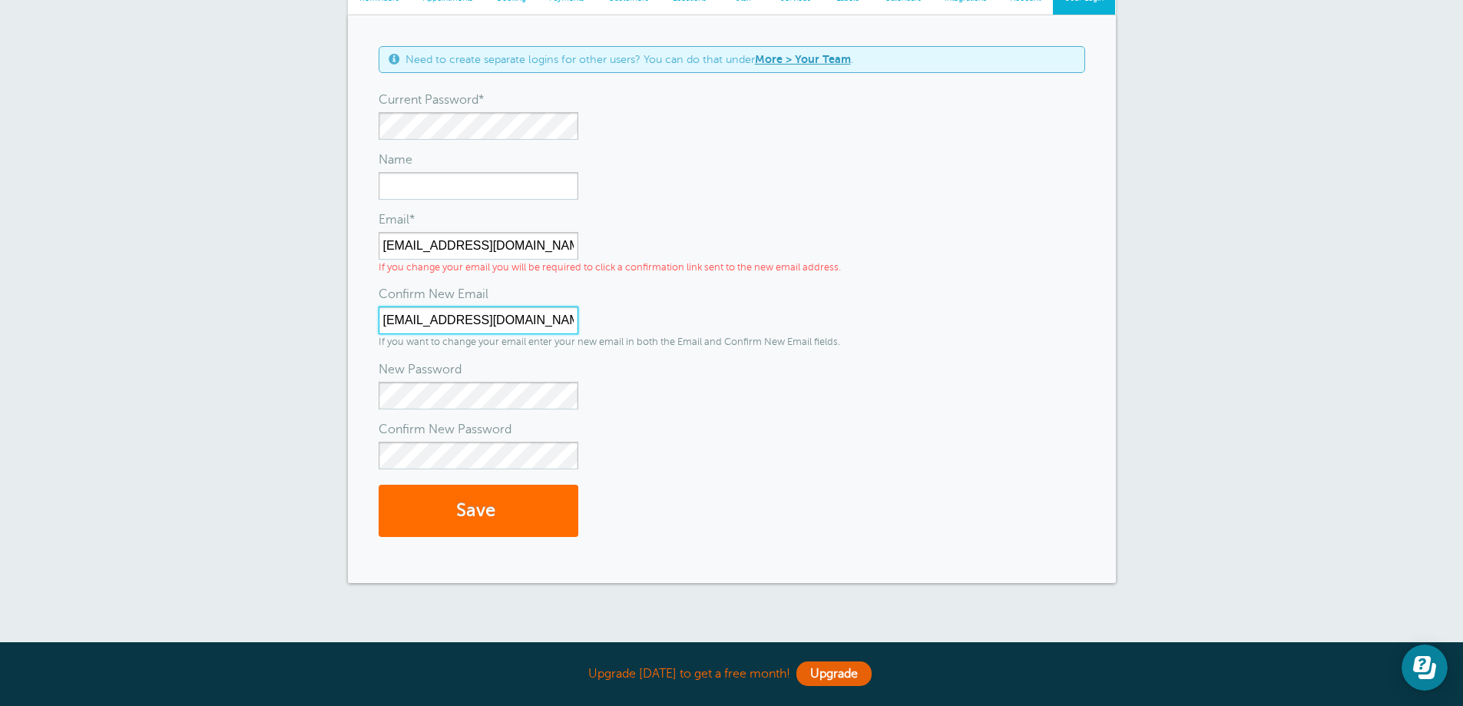
type input "bookings.metweld@gmail.com"
click at [486, 512] on button "Save" at bounding box center [479, 511] width 200 height 53
click at [474, 531] on button "Save" at bounding box center [479, 511] width 200 height 53
click at [488, 187] on input "Name" at bounding box center [479, 186] width 200 height 28
type input "Lynda"
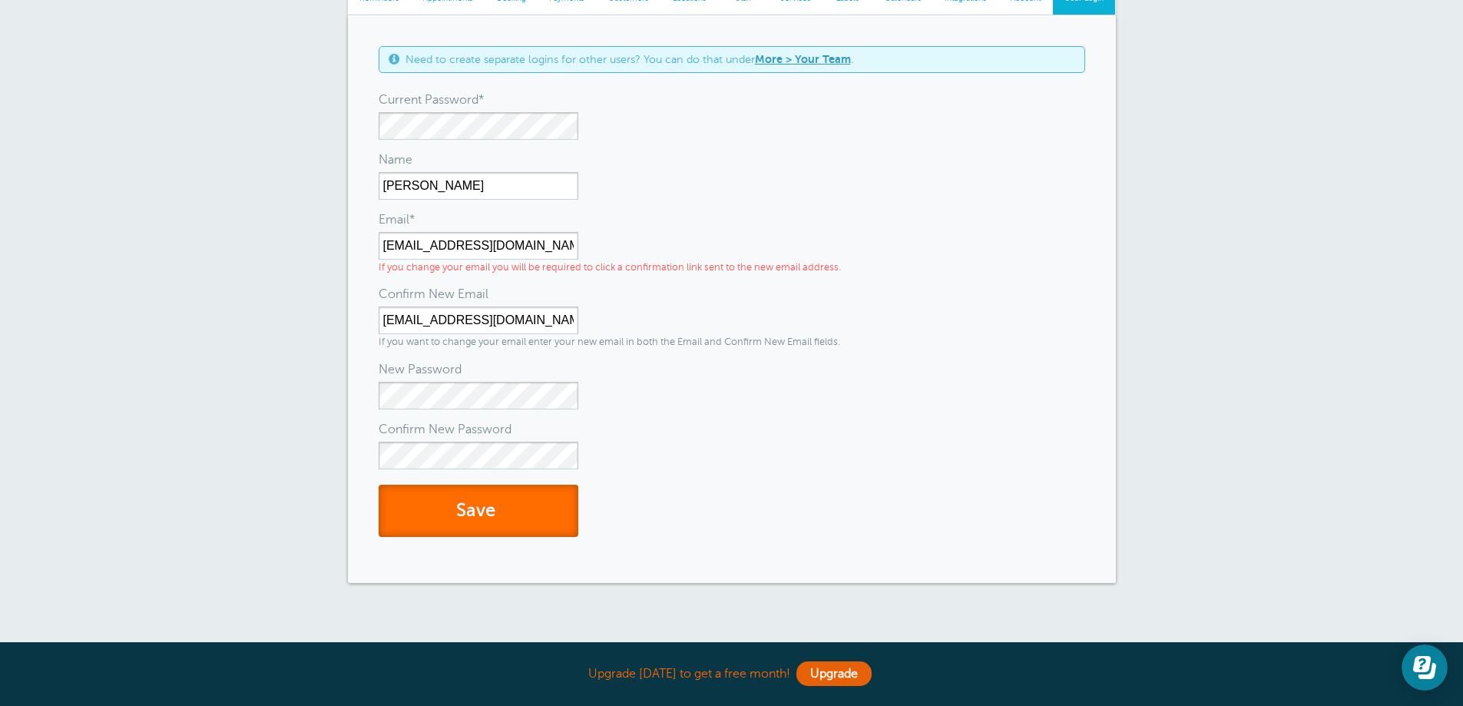
click at [449, 485] on button "Save" at bounding box center [479, 511] width 200 height 53
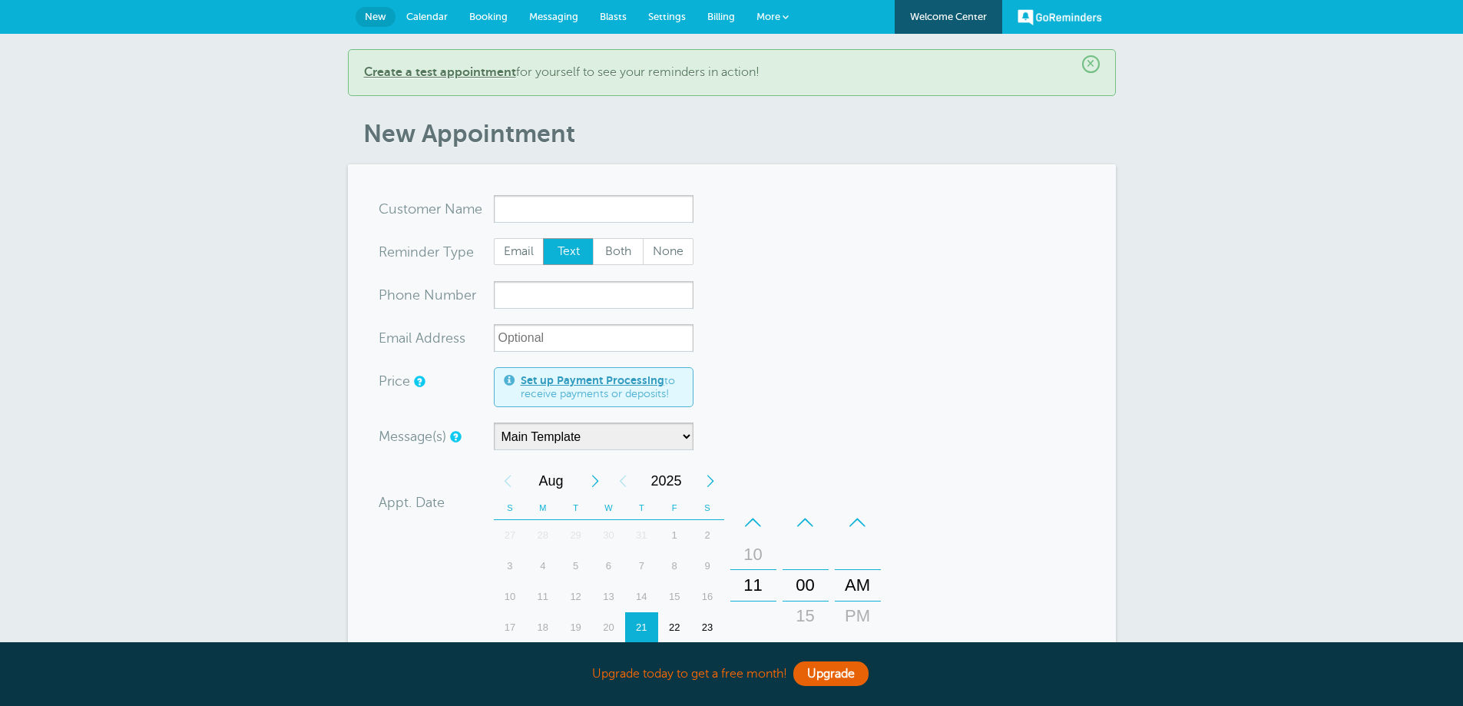
click at [945, 18] on link "Welcome Center" at bounding box center [949, 17] width 108 height 34
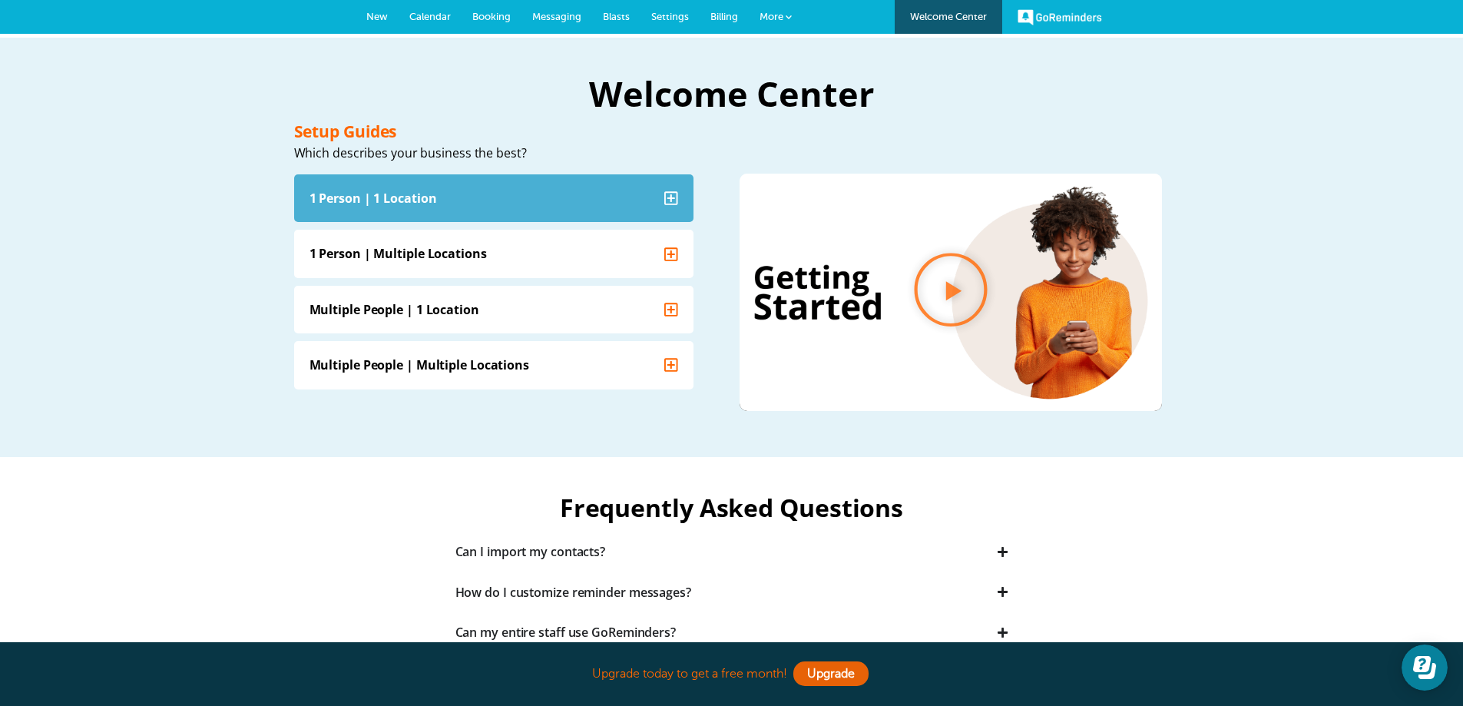
click at [381, 204] on div "1 Person | 1 Location" at bounding box center [372, 197] width 127 height 17
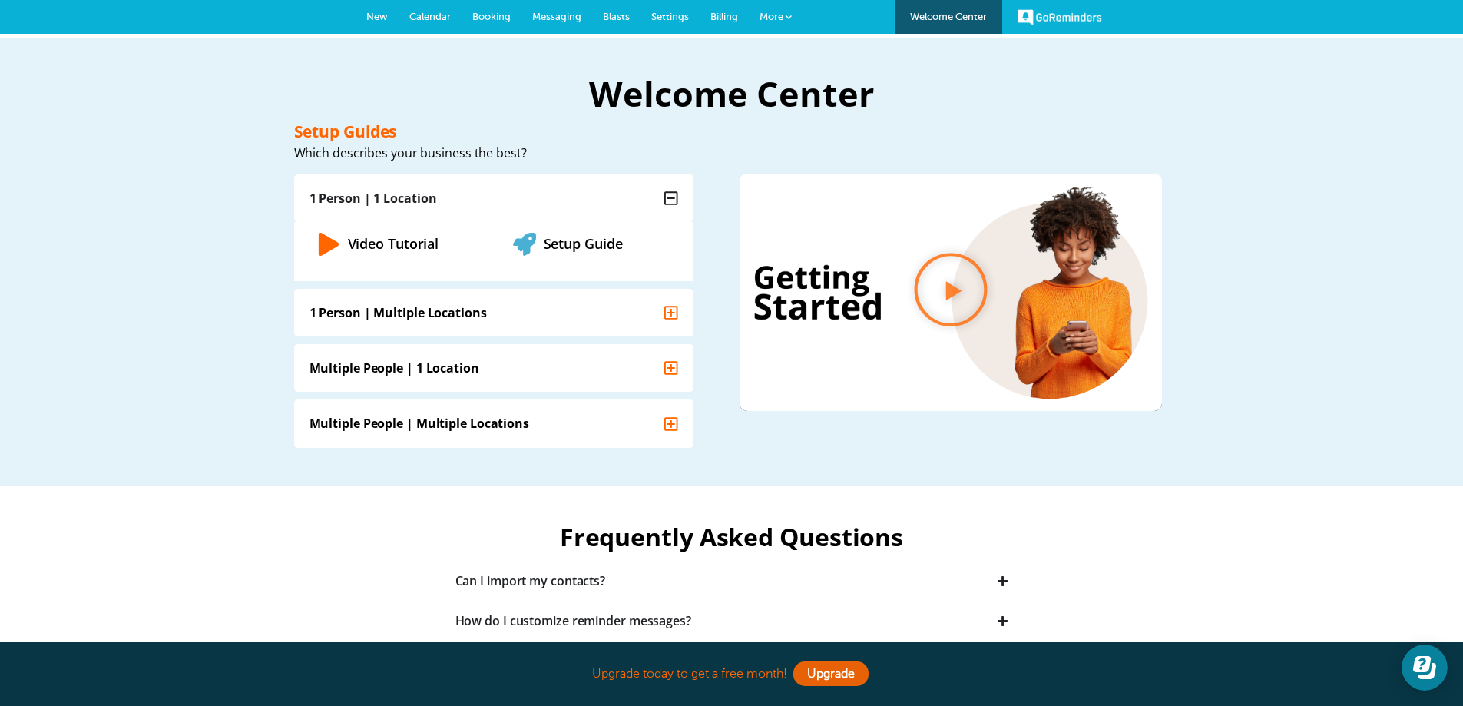
click at [432, 12] on span "Calendar" at bounding box center [429, 17] width 41 height 12
